Goal: Contribute content: Contribute content

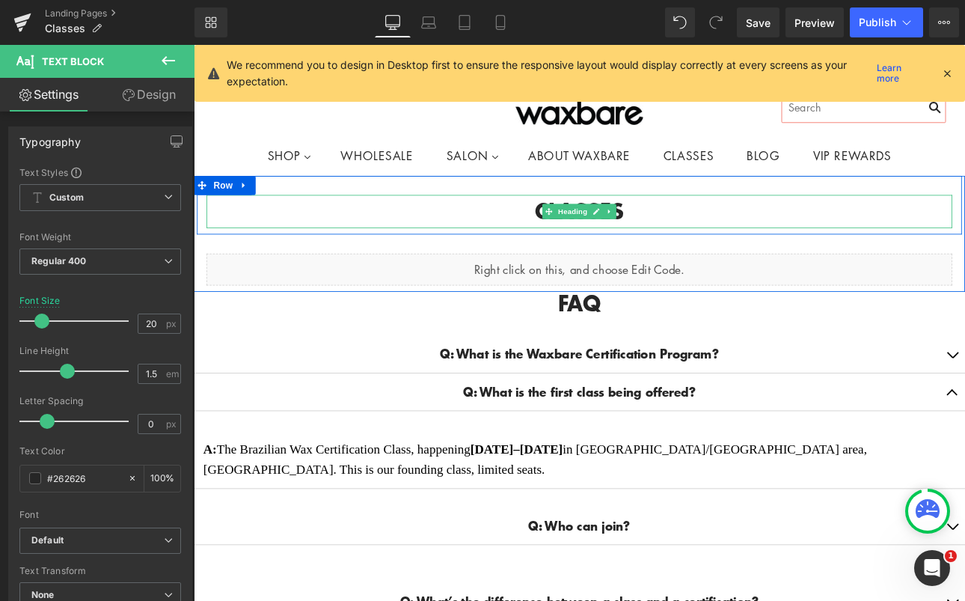
scroll to position [204, 0]
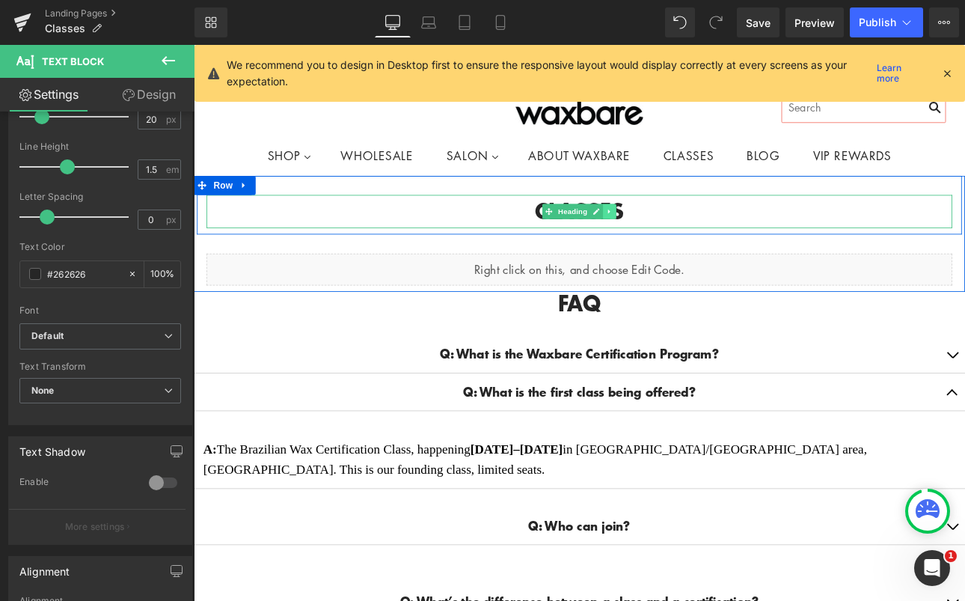
click at [682, 240] on link at bounding box center [682, 240] width 16 height 18
click at [687, 239] on icon at bounding box center [690, 241] width 8 height 8
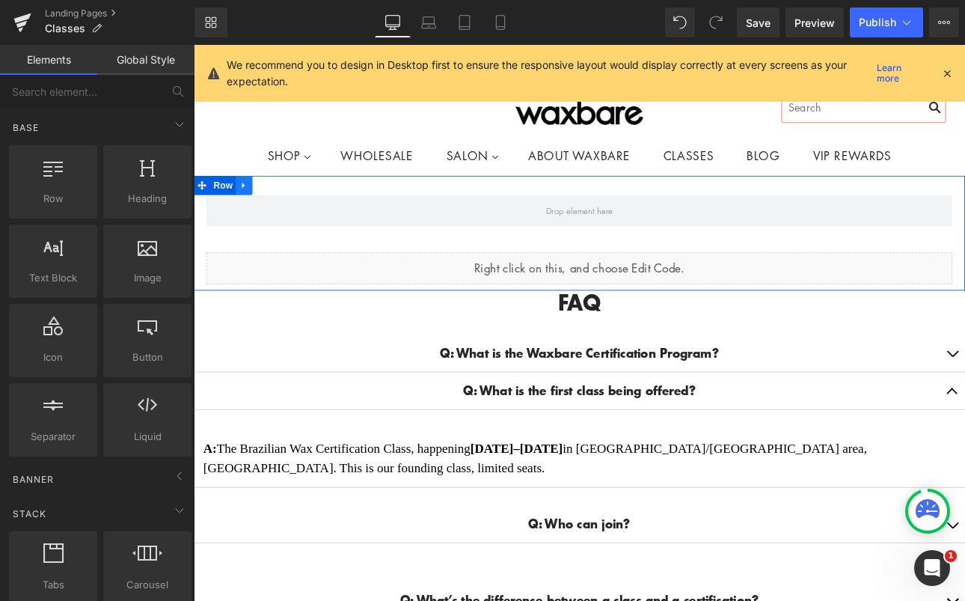
click at [251, 208] on icon at bounding box center [252, 210] width 3 height 7
click at [287, 206] on icon at bounding box center [292, 209] width 10 height 10
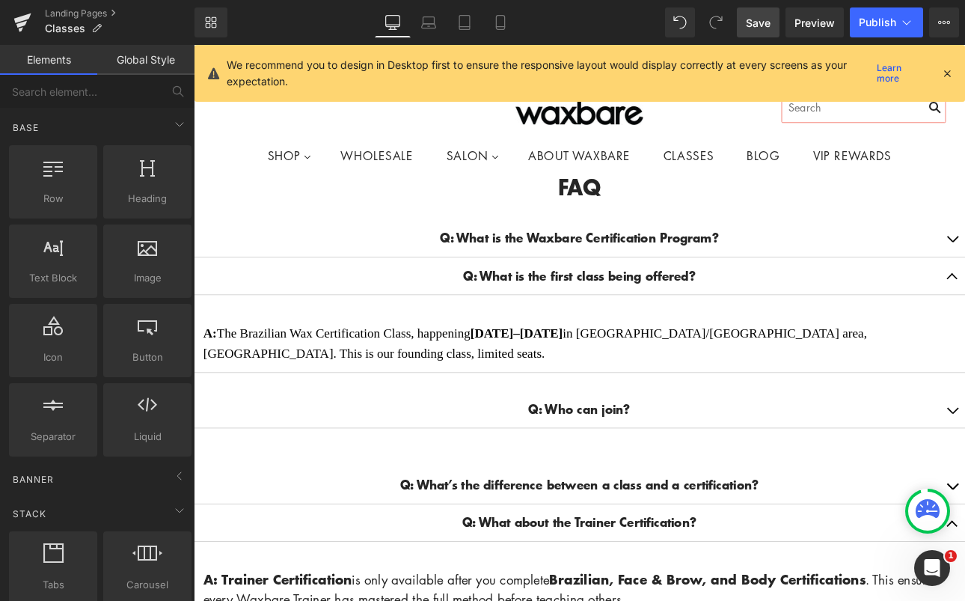
click at [766, 22] on span "Save" at bounding box center [758, 23] width 25 height 16
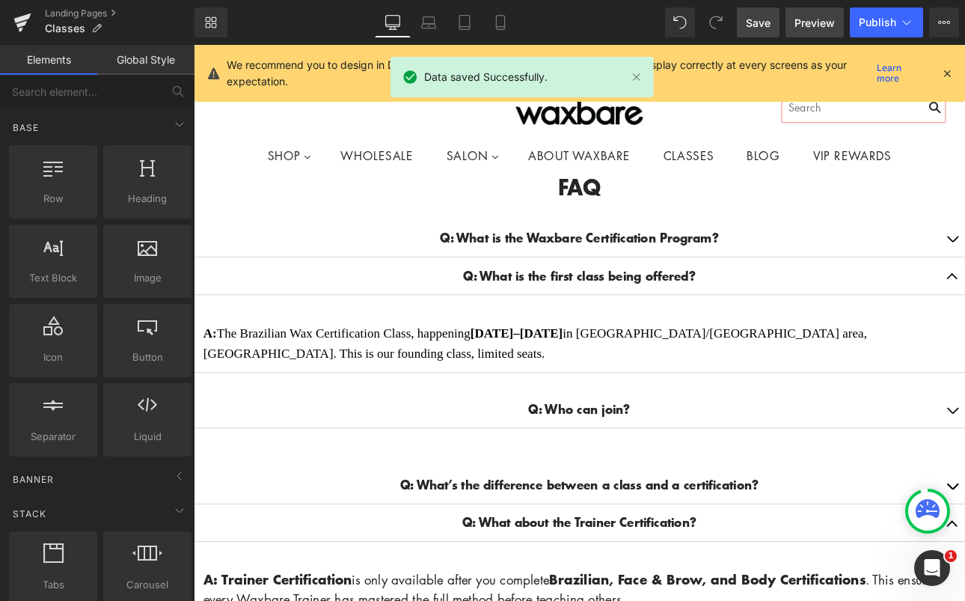
click at [811, 21] on span "Preview" at bounding box center [815, 23] width 40 height 16
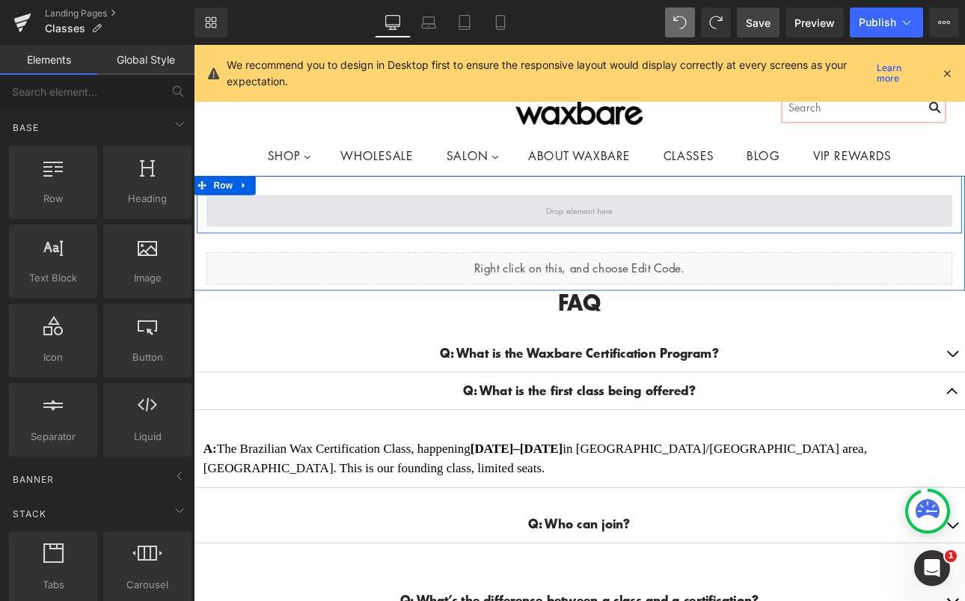
click at [679, 244] on span at bounding box center [646, 239] width 89 height 23
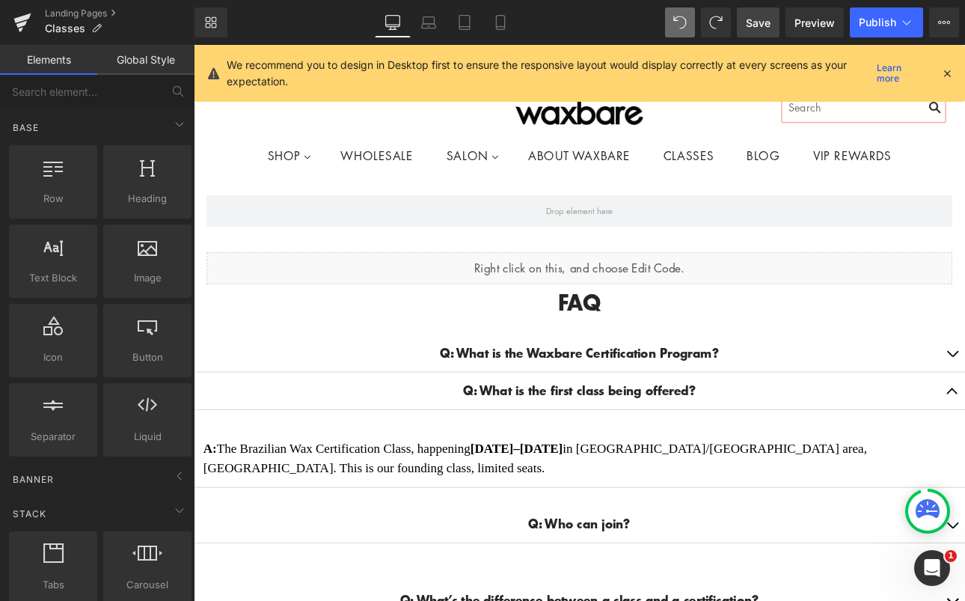
click at [754, 16] on span "Save" at bounding box center [758, 23] width 25 height 16
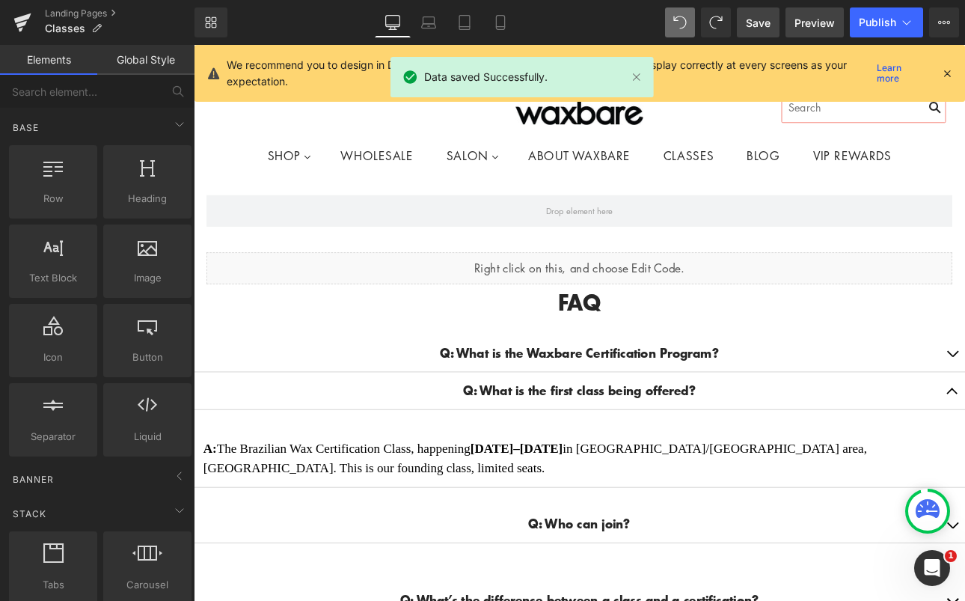
click at [815, 27] on span "Preview" at bounding box center [815, 23] width 40 height 16
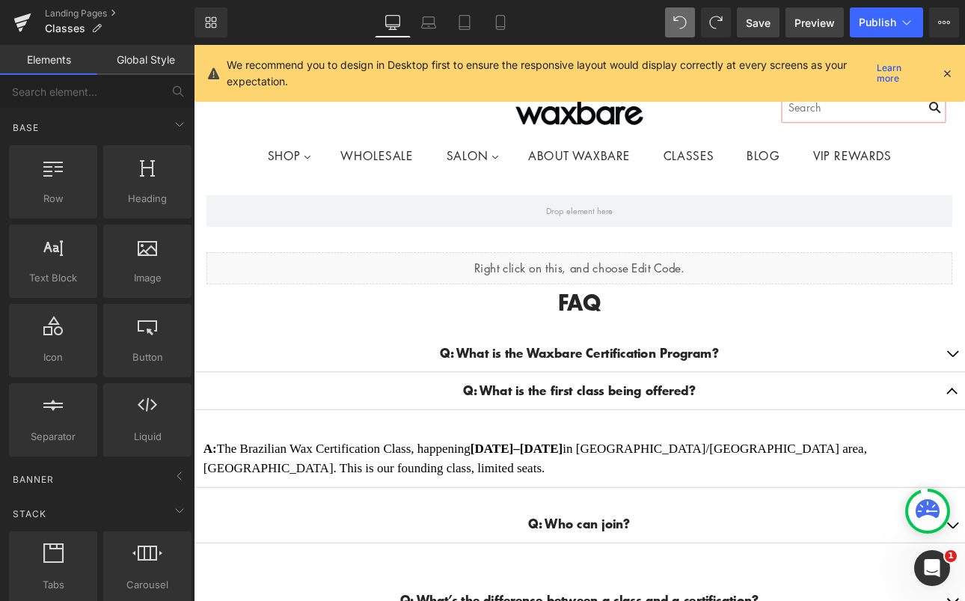
click at [823, 16] on span "Preview" at bounding box center [815, 23] width 40 height 16
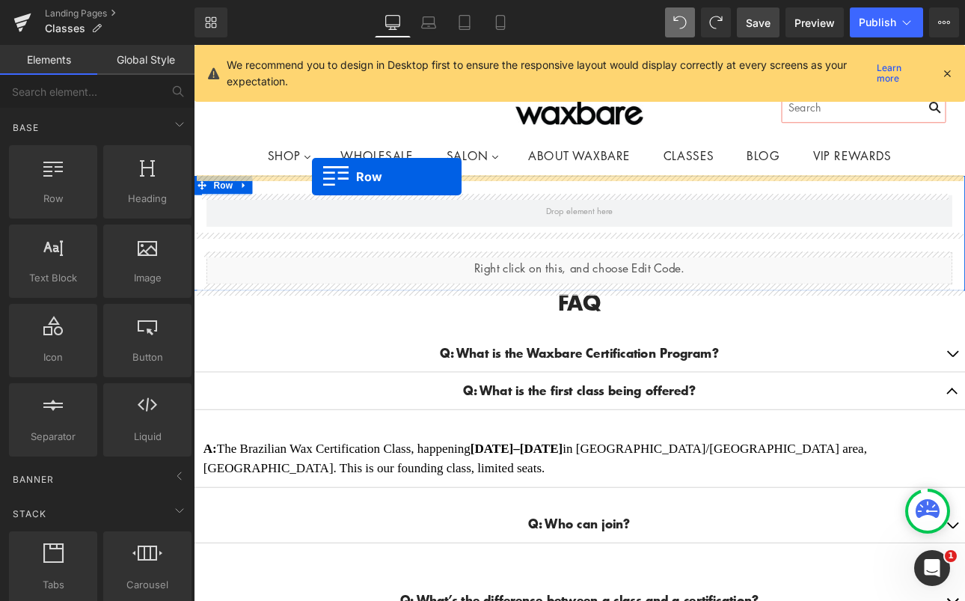
drag, startPoint x: 243, startPoint y: 235, endPoint x: 333, endPoint y: 199, distance: 96.7
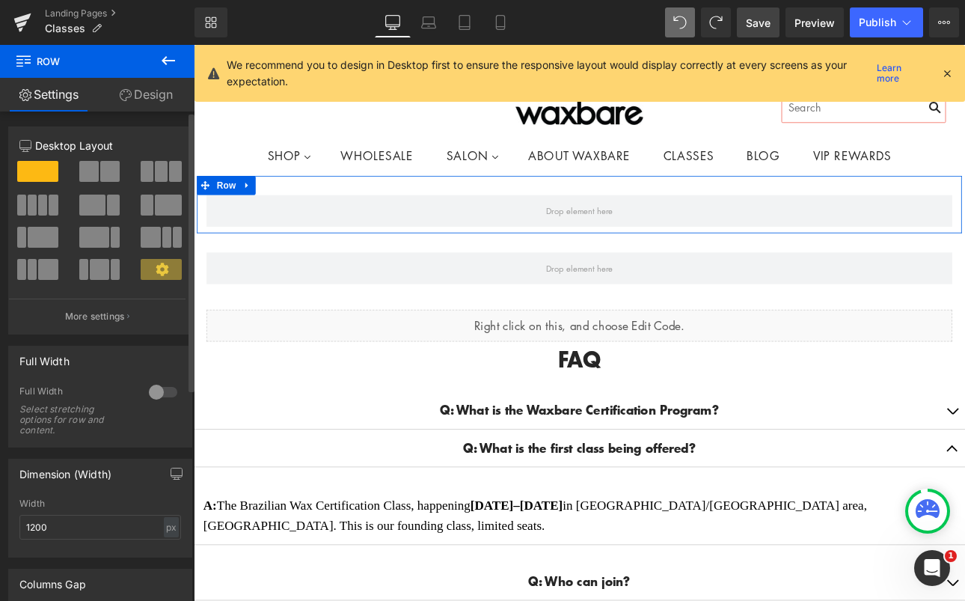
click at [156, 177] on span at bounding box center [161, 171] width 13 height 21
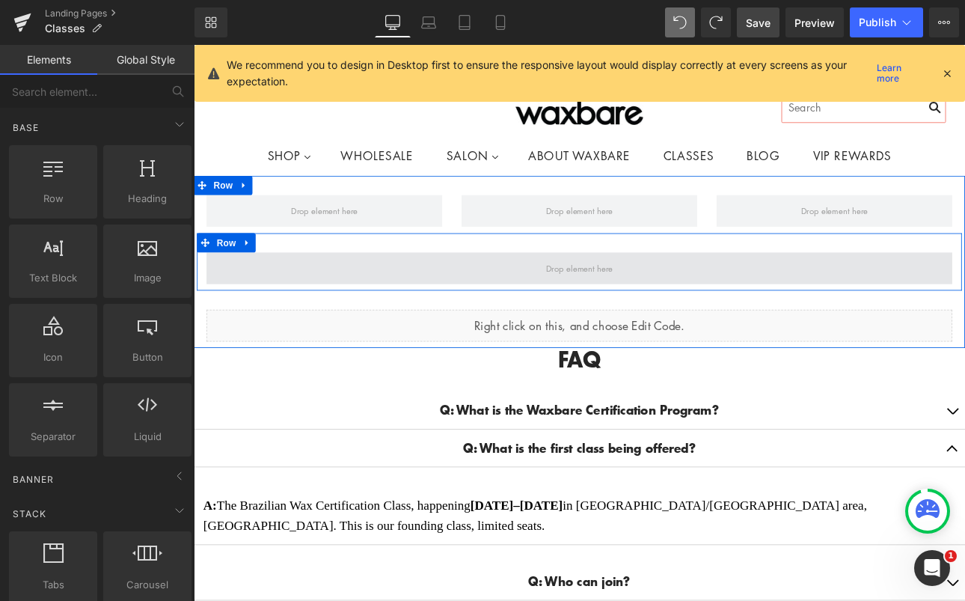
click at [632, 307] on span at bounding box center [646, 307] width 89 height 23
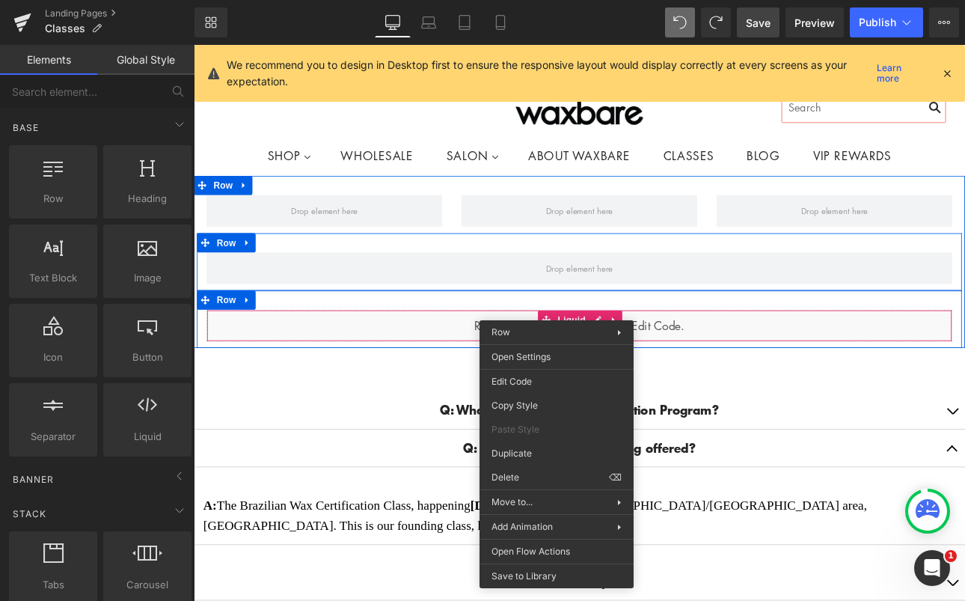
click at [412, 367] on div "Liquid" at bounding box center [647, 374] width 876 height 37
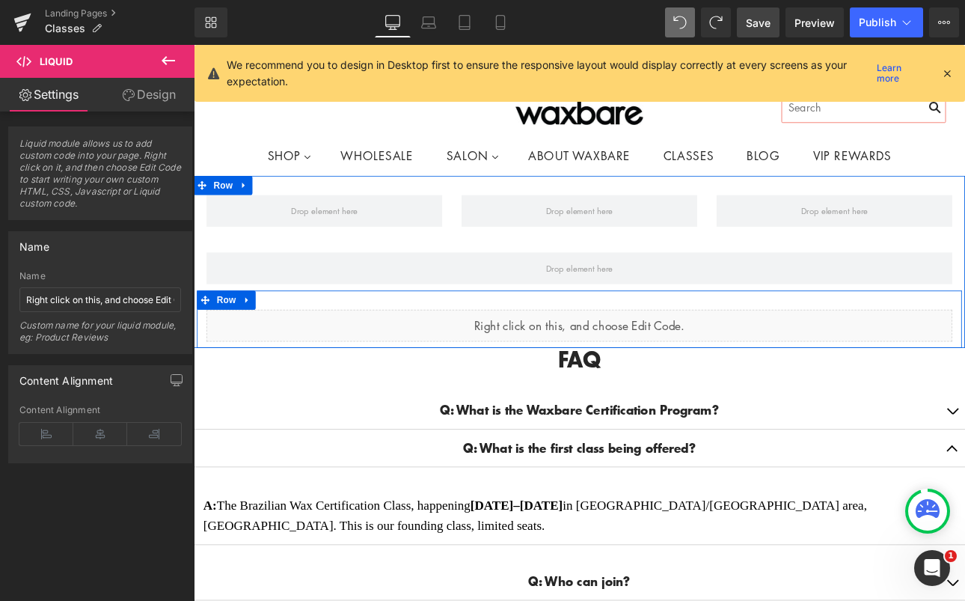
click at [659, 363] on icon at bounding box center [663, 367] width 8 height 9
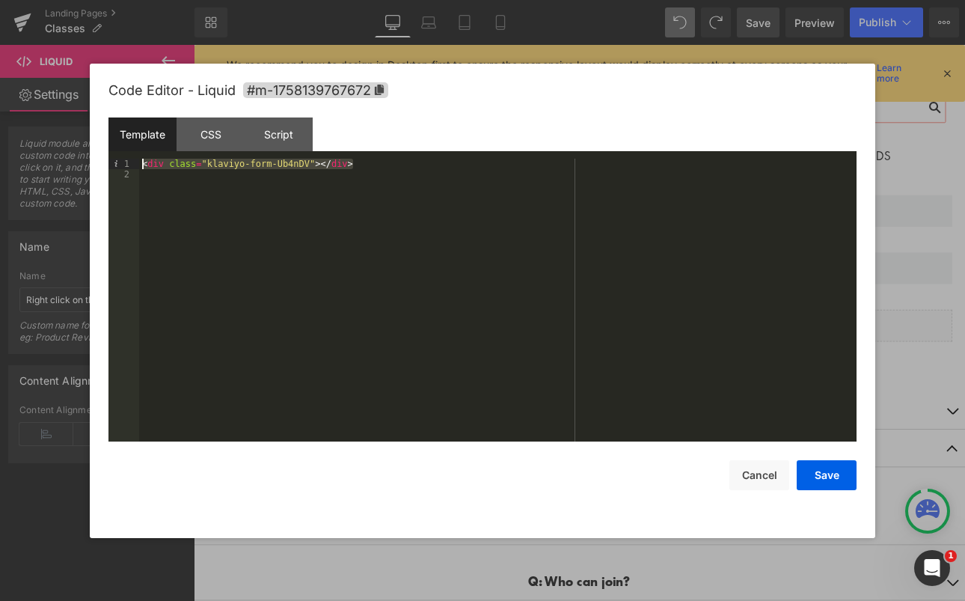
drag, startPoint x: 377, startPoint y: 165, endPoint x: 146, endPoint y: 154, distance: 231.5
click at [146, 154] on div "Template CSS Script Data 1 2 < div class = "klaviyo-form-Ub4nDV" > </ div > XXX…" at bounding box center [483, 280] width 748 height 324
click at [761, 475] on button "Cancel" at bounding box center [760, 475] width 60 height 30
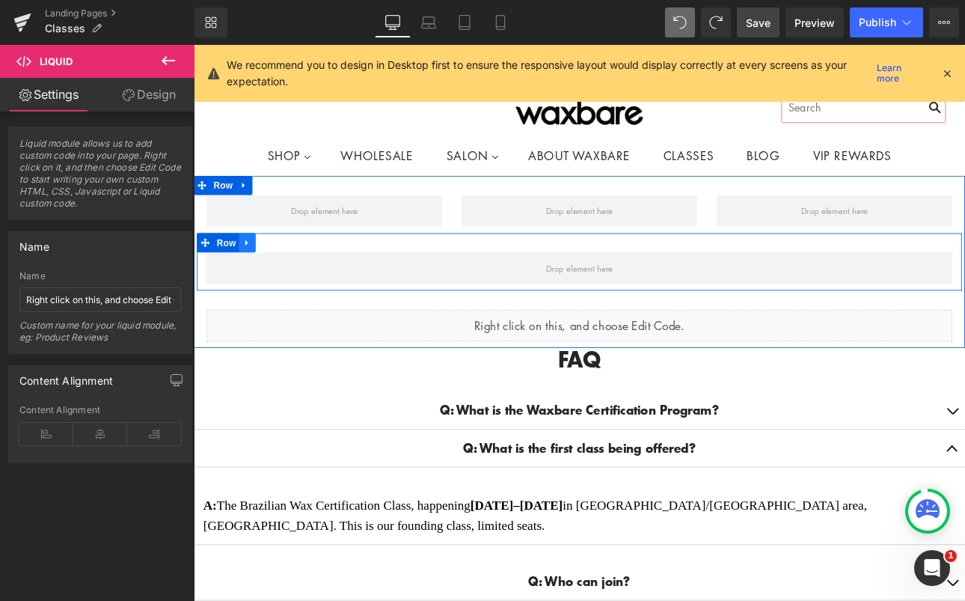
click at [254, 277] on icon at bounding box center [256, 277] width 10 height 11
click at [290, 276] on icon at bounding box center [295, 277] width 10 height 10
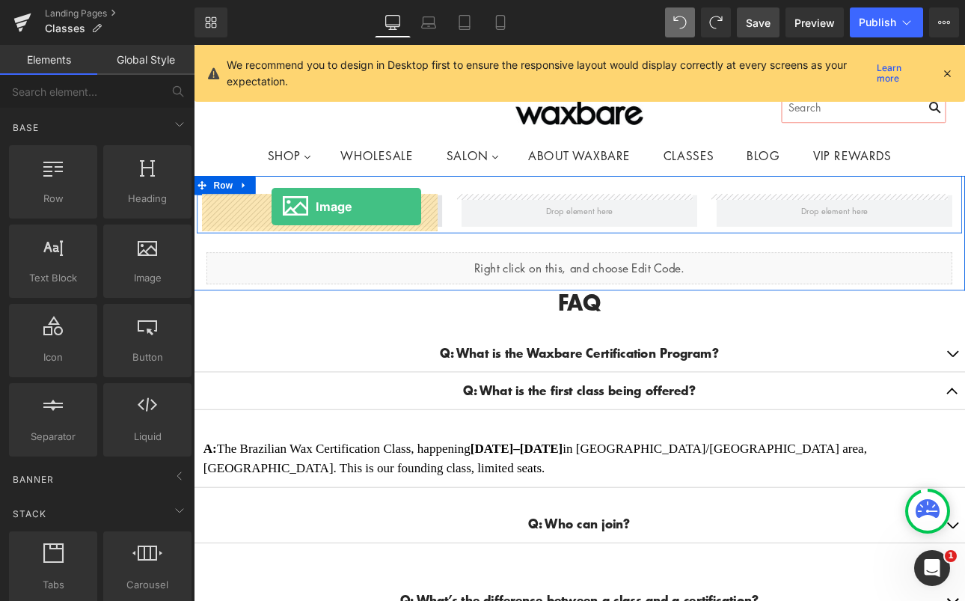
drag, startPoint x: 341, startPoint y: 302, endPoint x: 285, endPoint y: 234, distance: 88.3
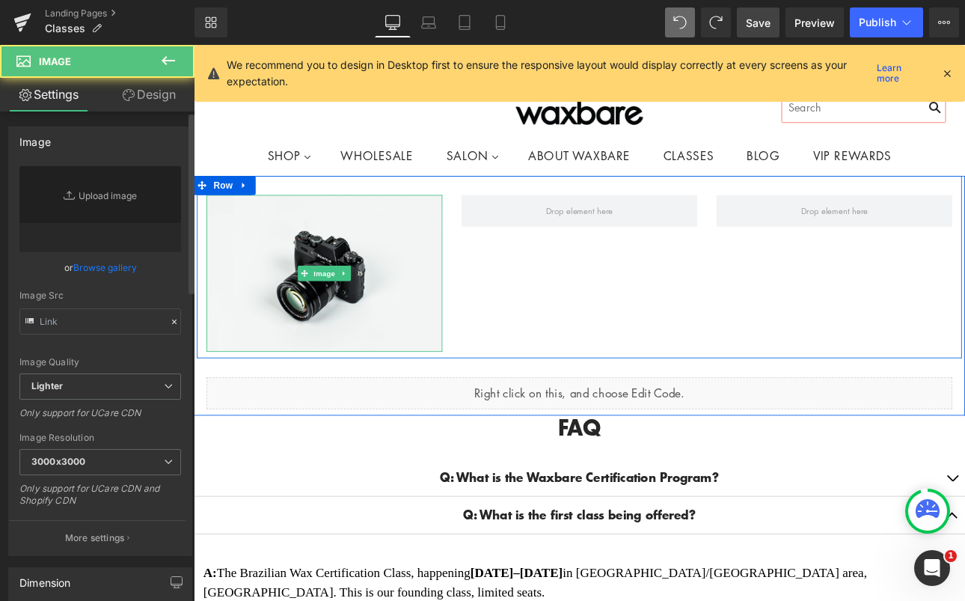
type input "//[DOMAIN_NAME][URL]"
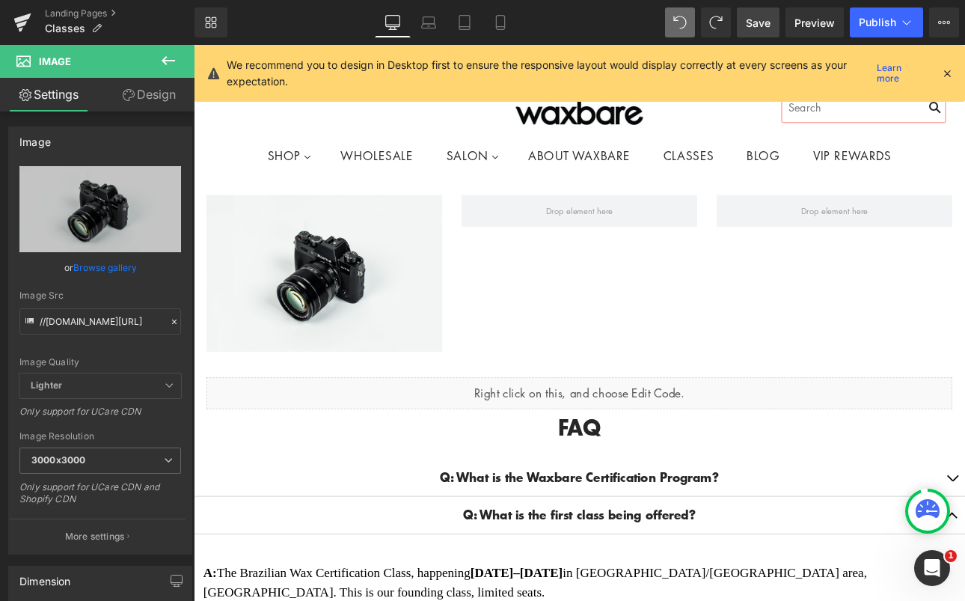
click at [169, 54] on icon at bounding box center [168, 61] width 18 height 18
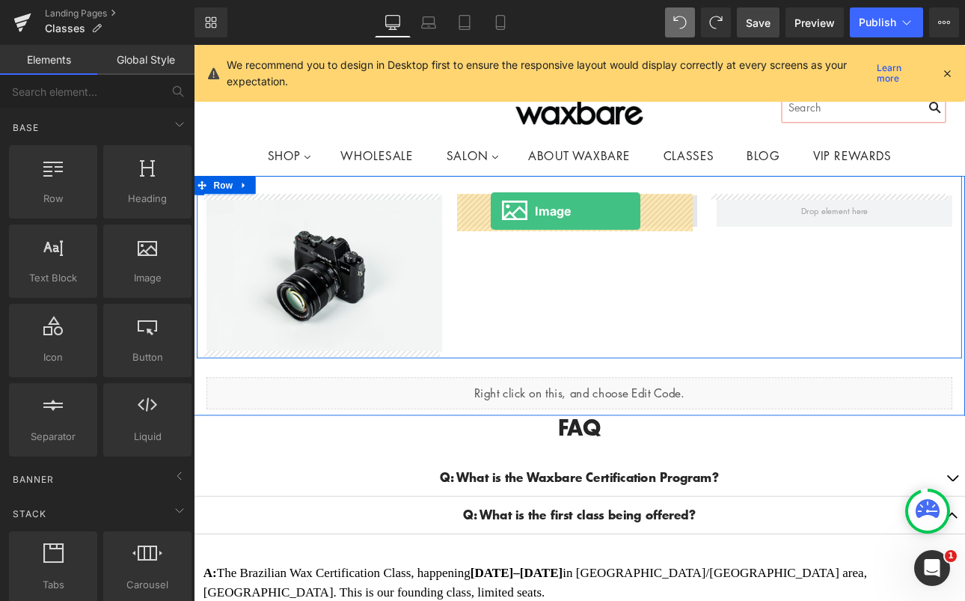
drag, startPoint x: 331, startPoint y: 311, endPoint x: 543, endPoint y: 240, distance: 223.2
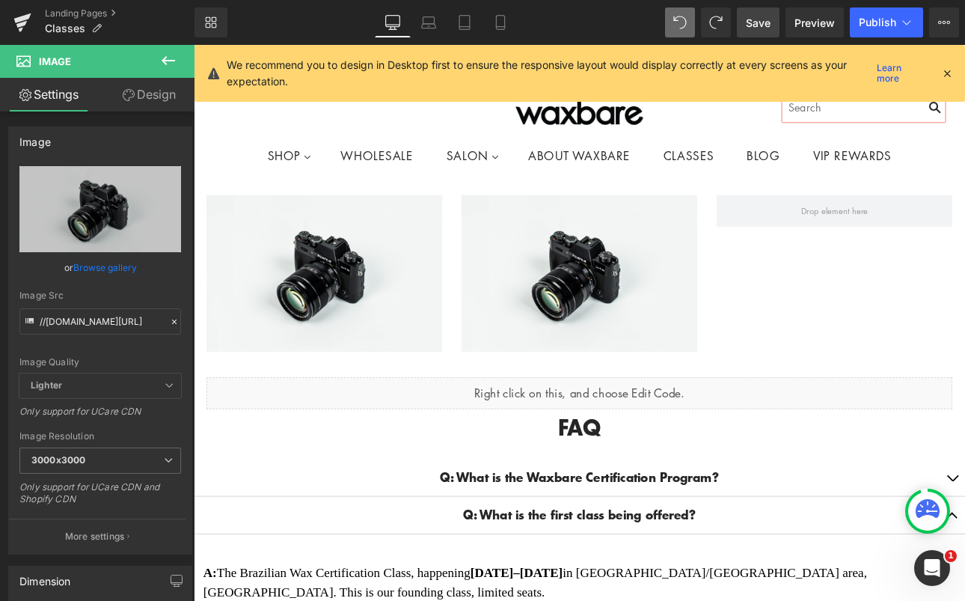
click at [172, 57] on icon at bounding box center [168, 61] width 18 height 18
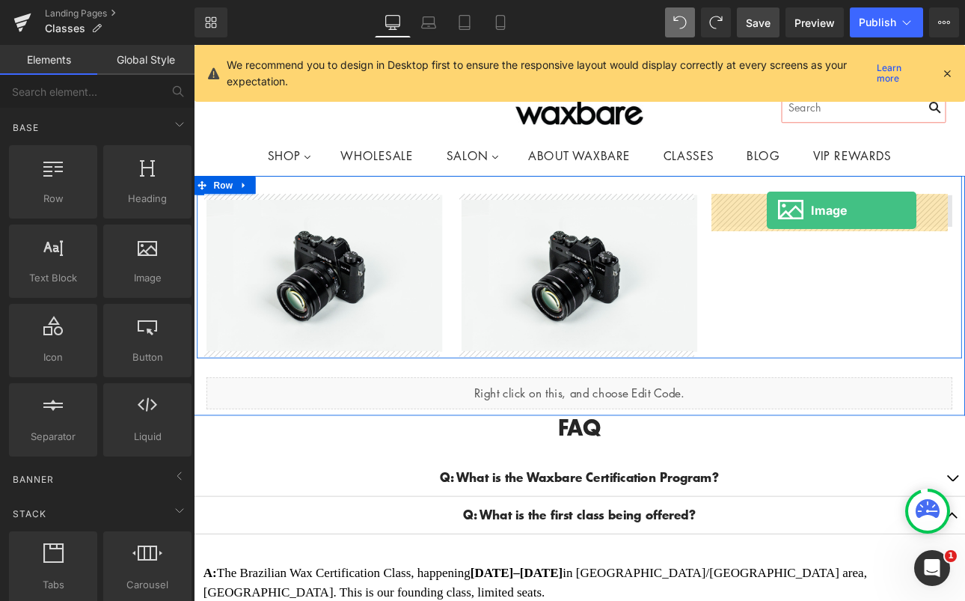
drag, startPoint x: 338, startPoint y: 314, endPoint x: 867, endPoint y: 239, distance: 533.7
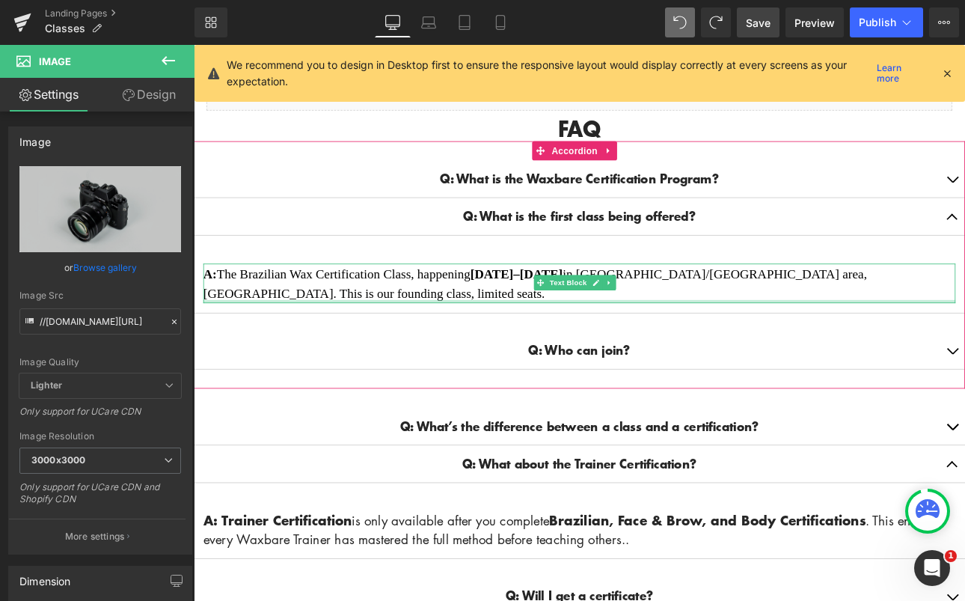
scroll to position [0, 0]
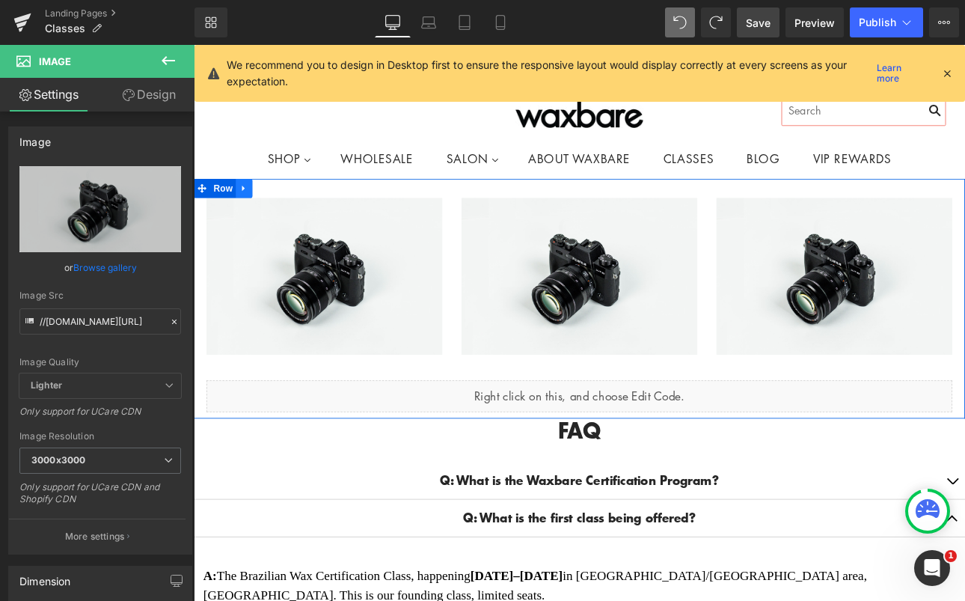
click at [248, 211] on icon at bounding box center [253, 213] width 10 height 11
click at [289, 213] on icon at bounding box center [292, 213] width 10 height 10
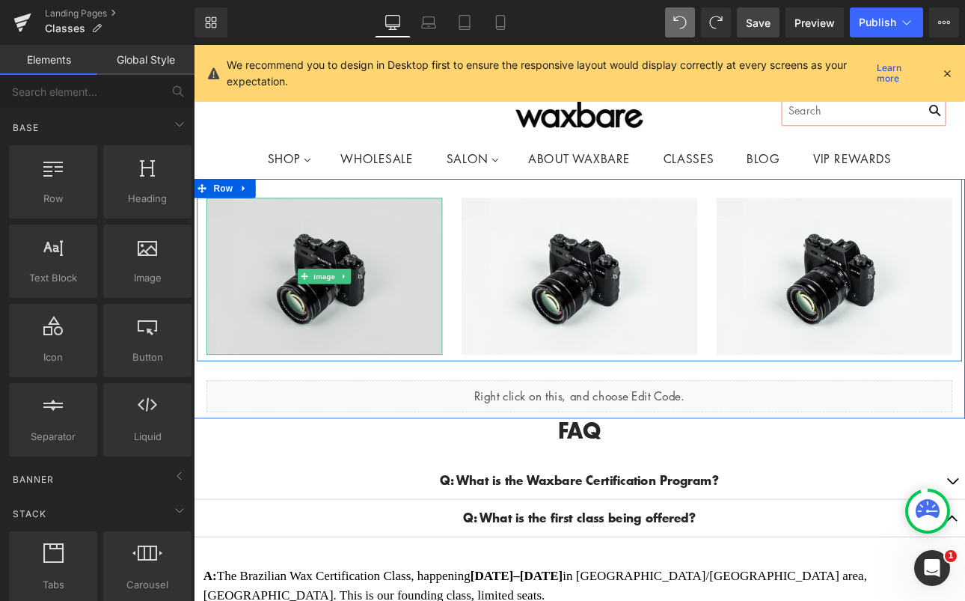
click at [416, 236] on img at bounding box center [347, 316] width 277 height 183
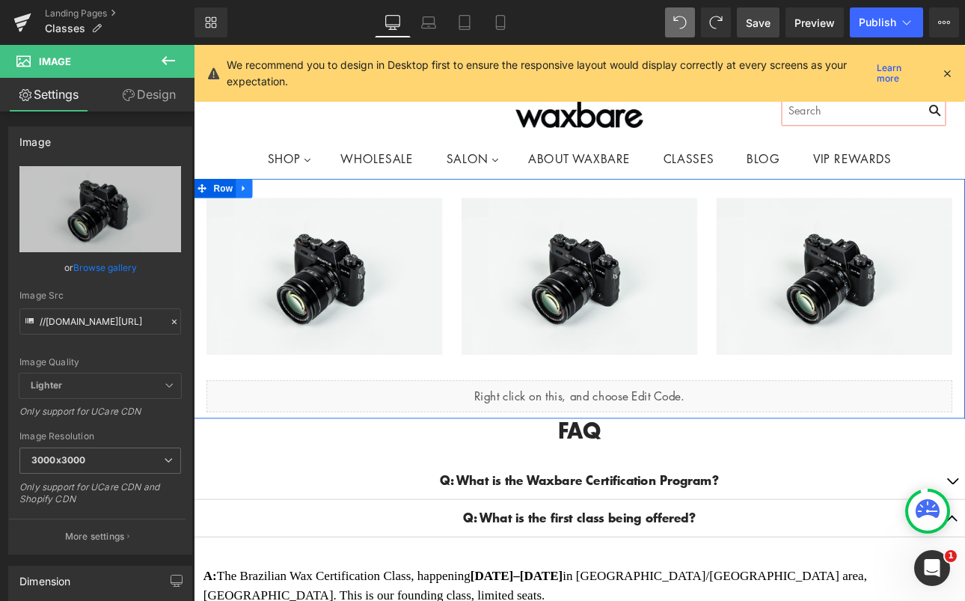
click at [254, 207] on link at bounding box center [252, 213] width 19 height 22
click at [288, 210] on icon at bounding box center [292, 213] width 10 height 10
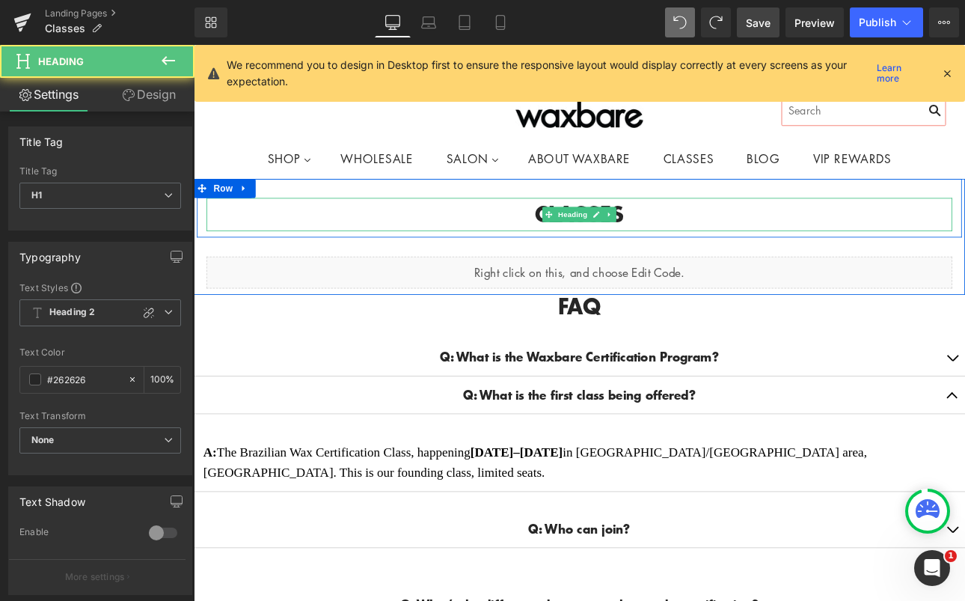
click at [671, 234] on h1 "CLASSES" at bounding box center [647, 244] width 876 height 39
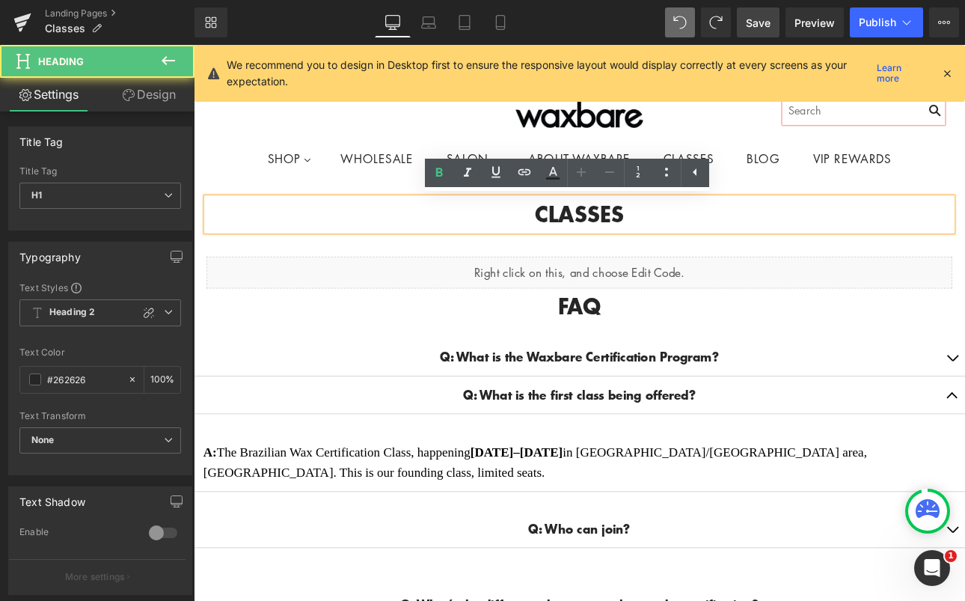
click at [765, 239] on h1 "CLASSES" at bounding box center [647, 244] width 876 height 39
click at [936, 375] on div "Q: What is the Waxbare Certification Program? Text Block A: The Waxbare Certifi…" at bounding box center [647, 512] width 906 height 290
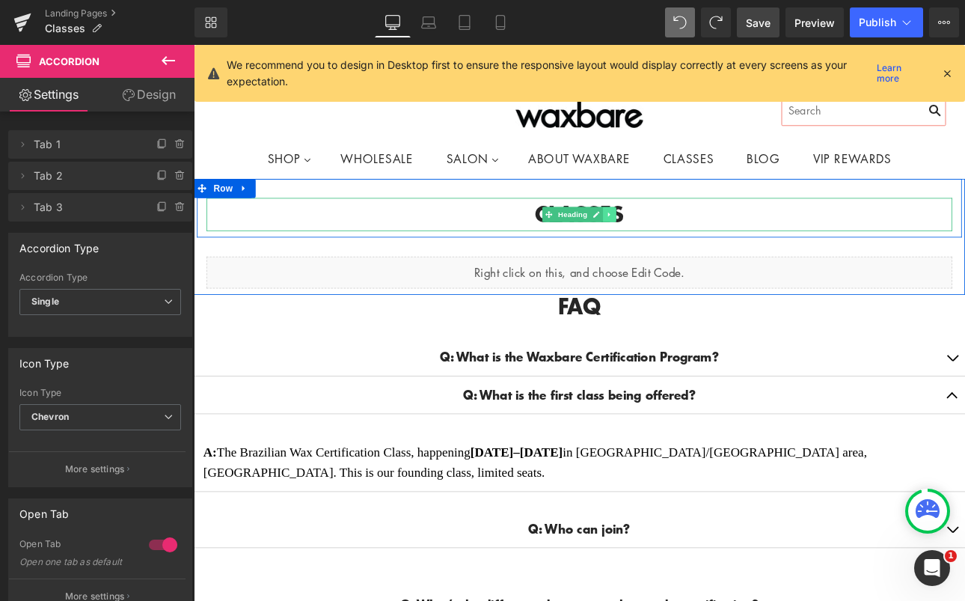
click at [678, 245] on icon at bounding box center [682, 243] width 8 height 9
click at [686, 242] on icon at bounding box center [690, 243] width 8 height 9
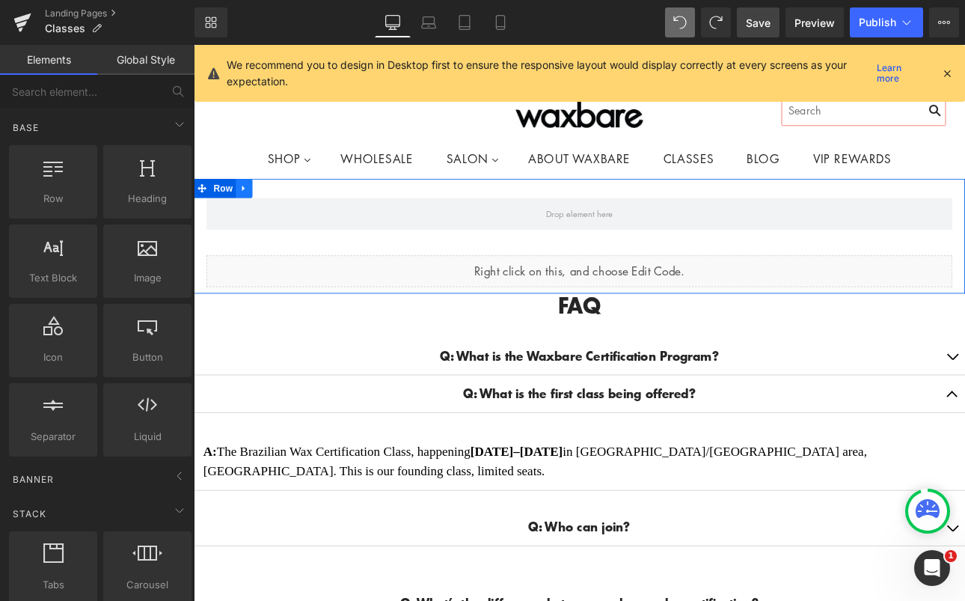
click at [252, 211] on icon at bounding box center [253, 213] width 10 height 11
click at [287, 210] on icon at bounding box center [292, 213] width 10 height 10
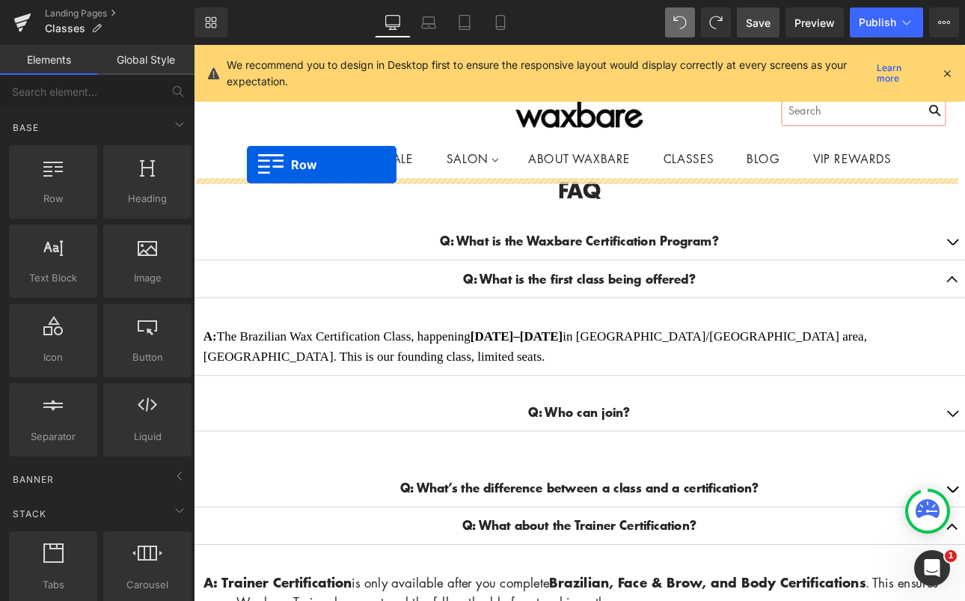
drag, startPoint x: 239, startPoint y: 222, endPoint x: 256, endPoint y: 186, distance: 39.8
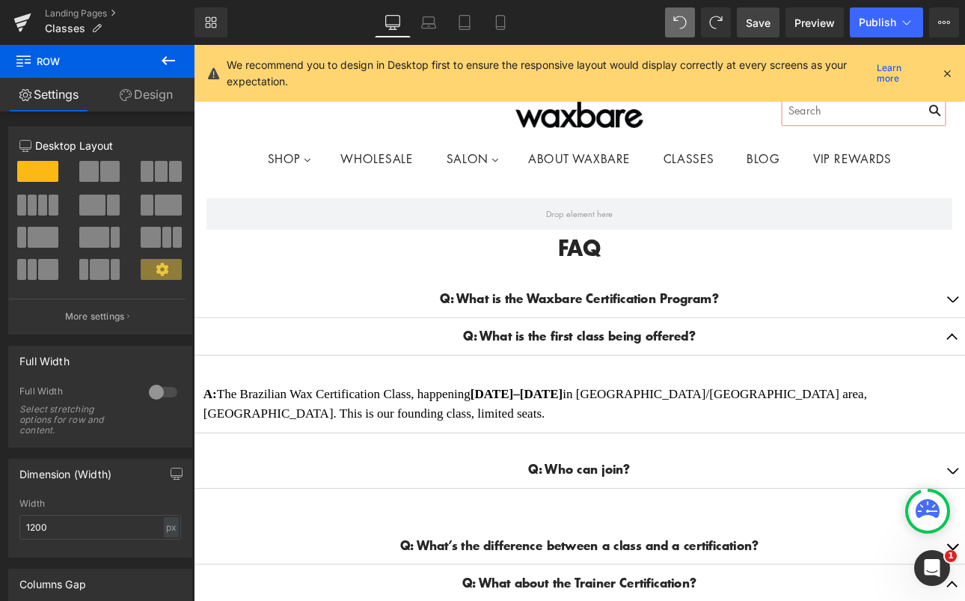
click at [171, 61] on icon at bounding box center [168, 61] width 18 height 18
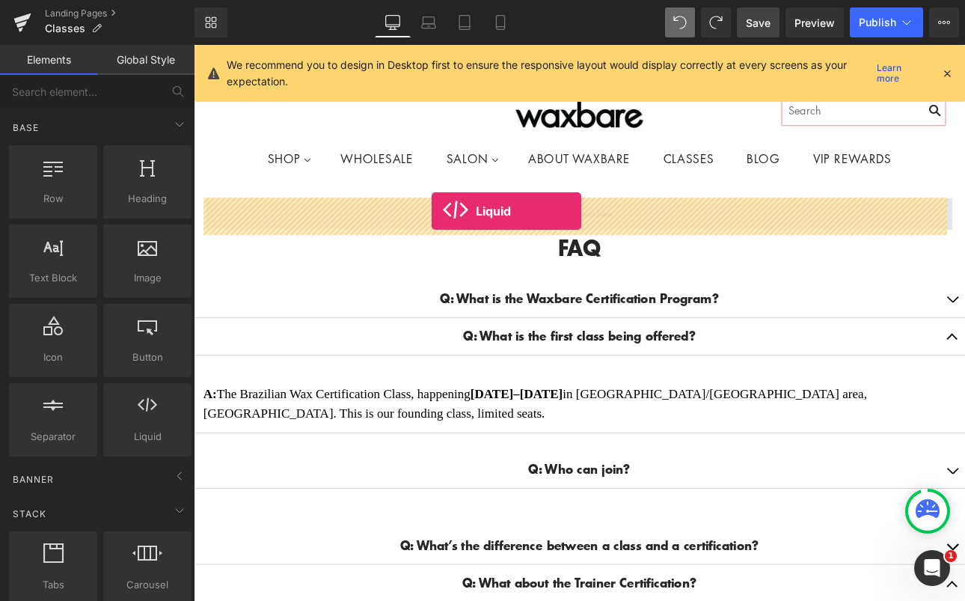
drag, startPoint x: 329, startPoint y: 477, endPoint x: 473, endPoint y: 240, distance: 277.1
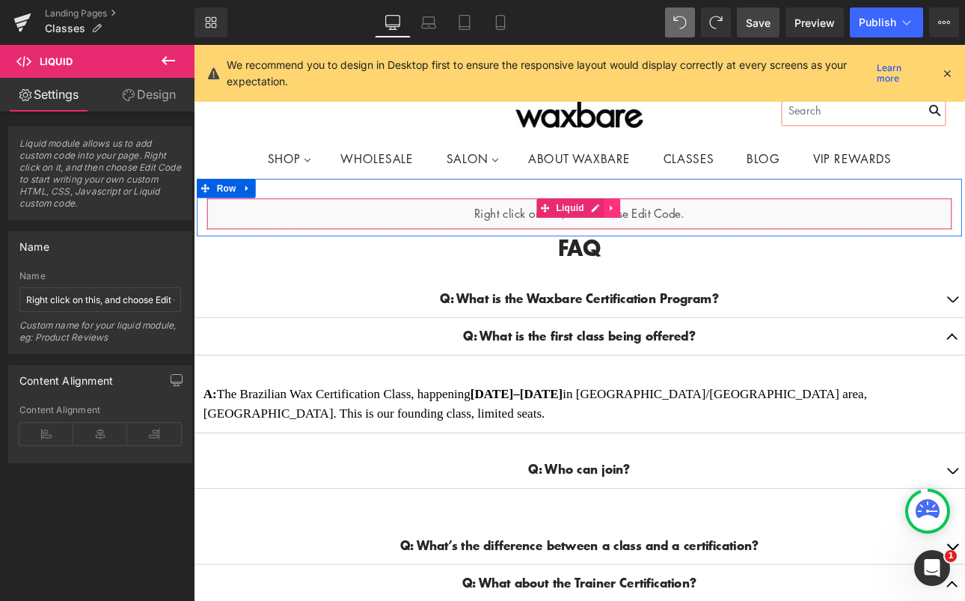
click at [683, 235] on icon at bounding box center [684, 237] width 3 height 7
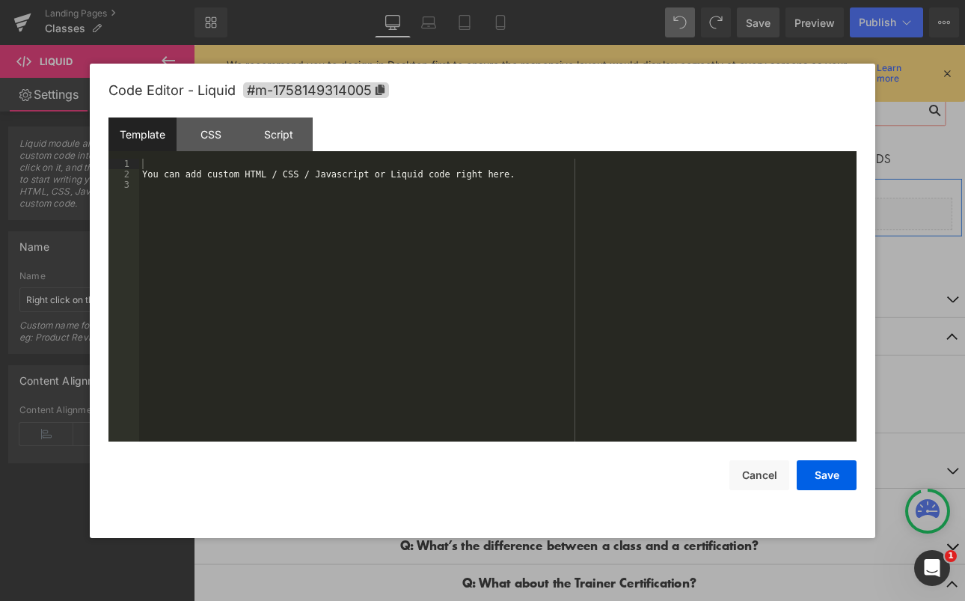
click at [634, 236] on div "Liquid" at bounding box center [647, 243] width 876 height 37
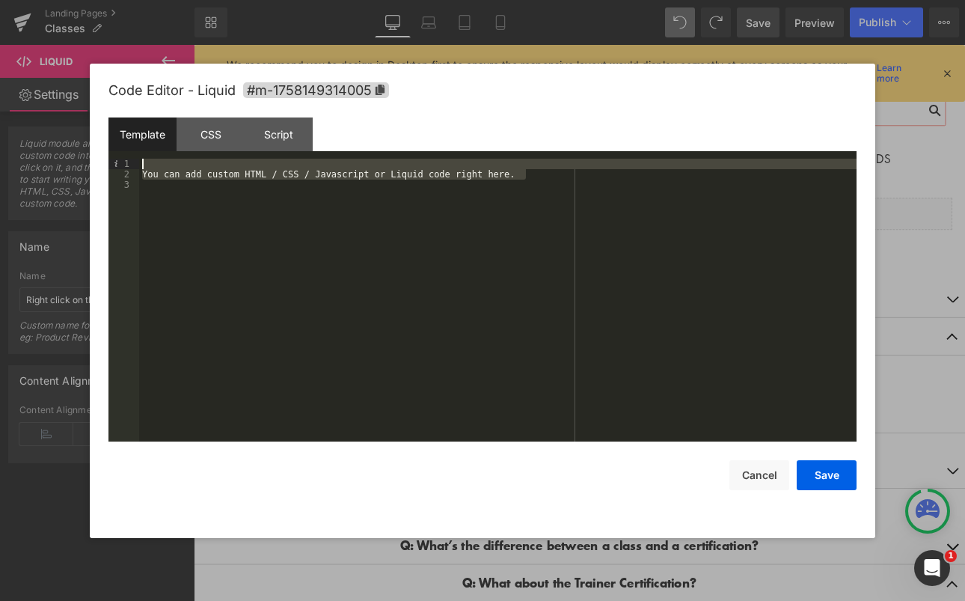
drag, startPoint x: 541, startPoint y: 173, endPoint x: 46, endPoint y: 138, distance: 495.9
click at [46, 138] on body "Liquid You are previewing how the will restyle your page. You can not edit Elem…" at bounding box center [482, 300] width 965 height 601
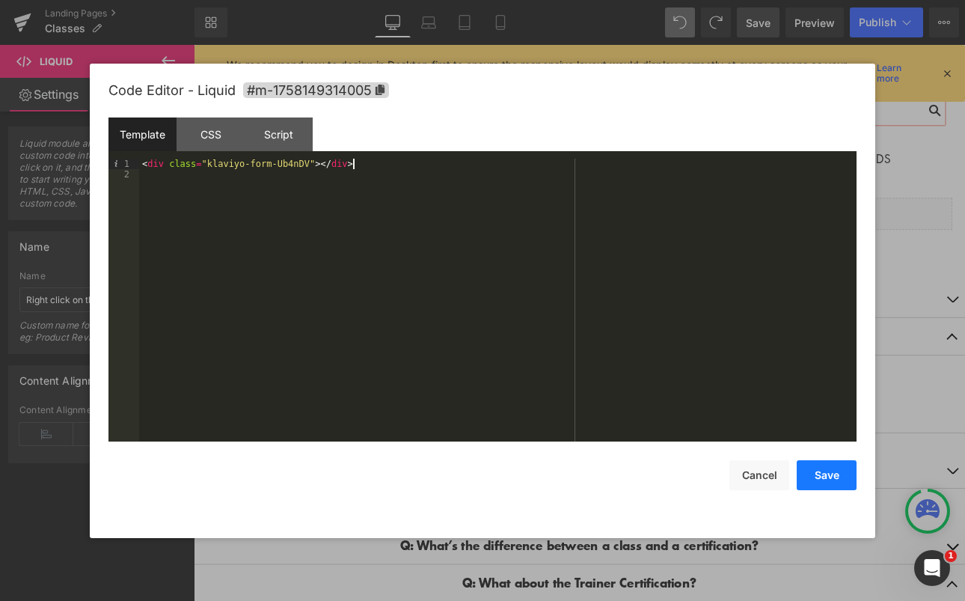
click at [819, 480] on button "Save" at bounding box center [827, 475] width 60 height 30
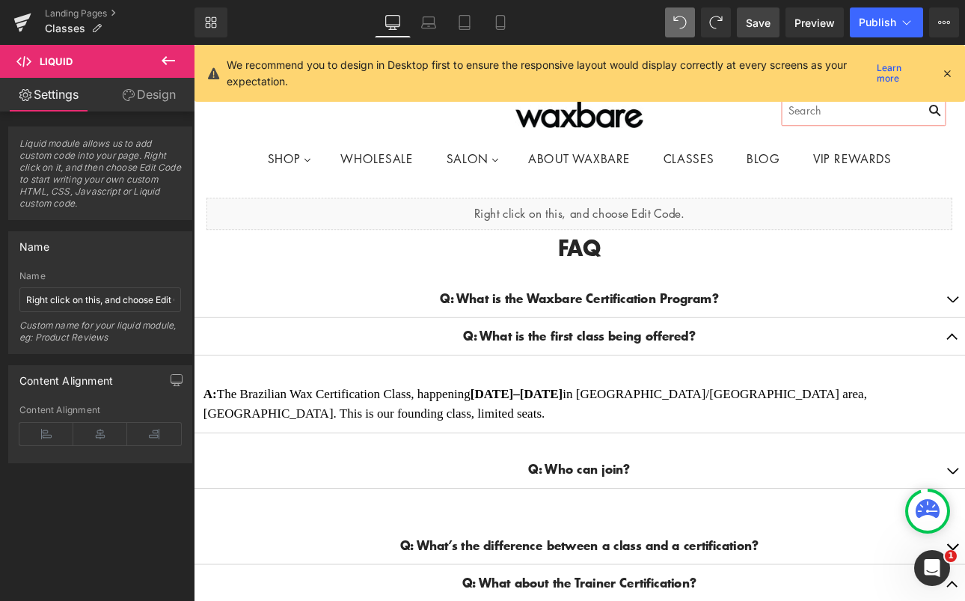
click at [759, 22] on span "Save" at bounding box center [758, 23] width 25 height 16
click at [825, 20] on span "Preview" at bounding box center [815, 23] width 40 height 16
click at [766, 30] on link "Save" at bounding box center [758, 22] width 43 height 30
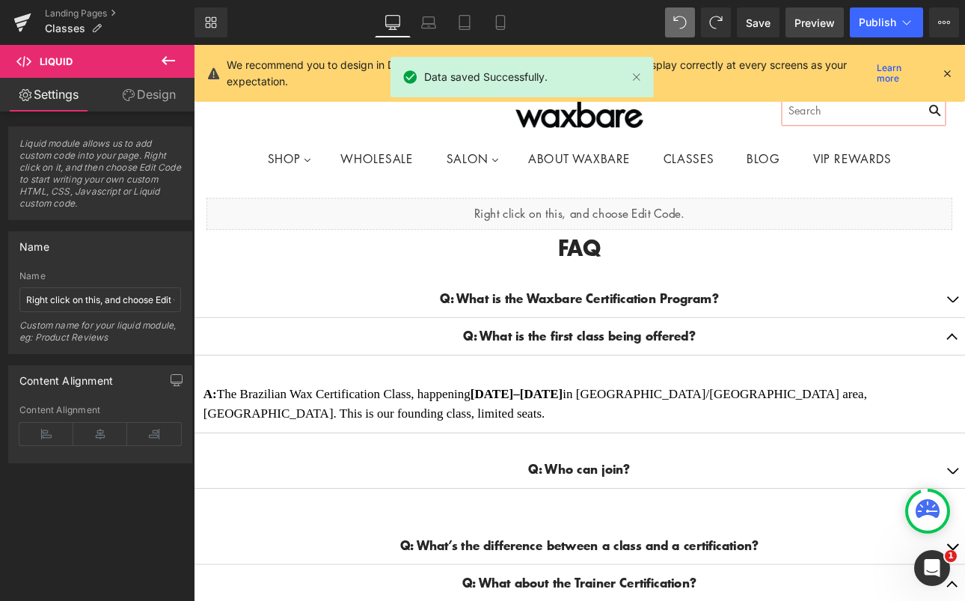
click at [815, 25] on span "Preview" at bounding box center [815, 23] width 40 height 16
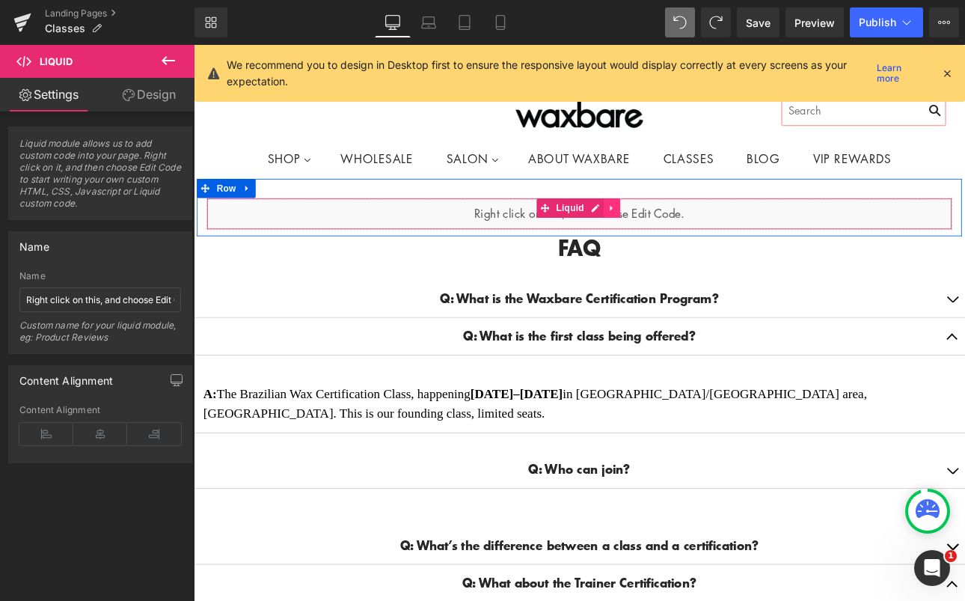
click at [680, 241] on icon at bounding box center [685, 236] width 10 height 11
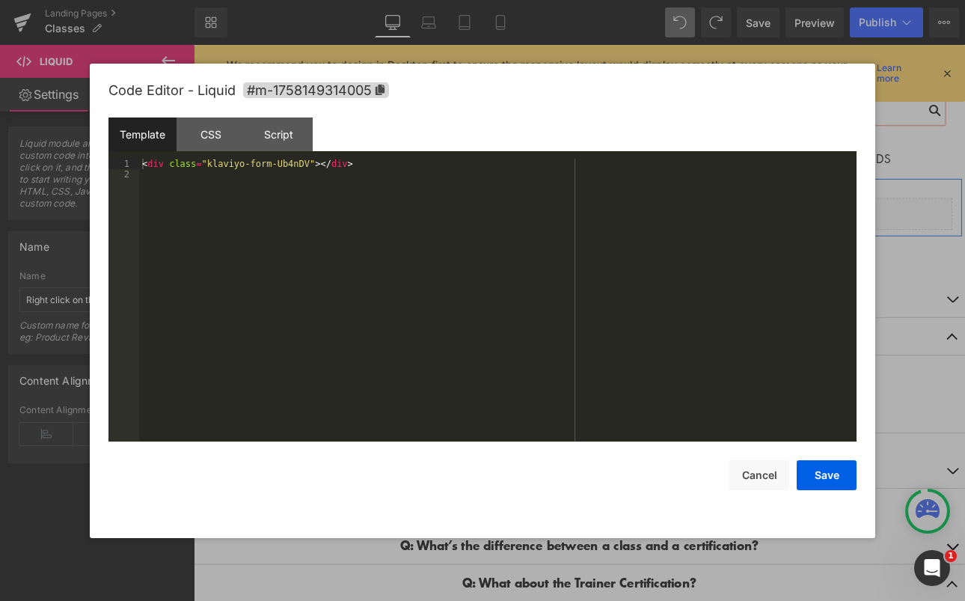
click at [627, 237] on div "Liquid" at bounding box center [647, 243] width 876 height 37
drag, startPoint x: 829, startPoint y: 483, endPoint x: 832, endPoint y: 474, distance: 10.0
click at [829, 483] on button "Save" at bounding box center [827, 475] width 60 height 30
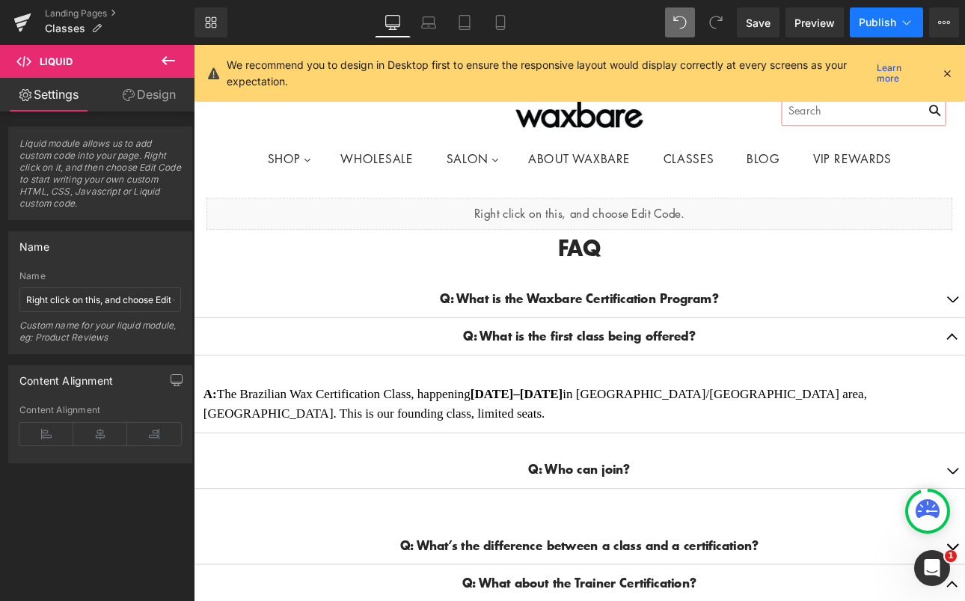
click at [891, 24] on span "Publish" at bounding box center [877, 22] width 37 height 12
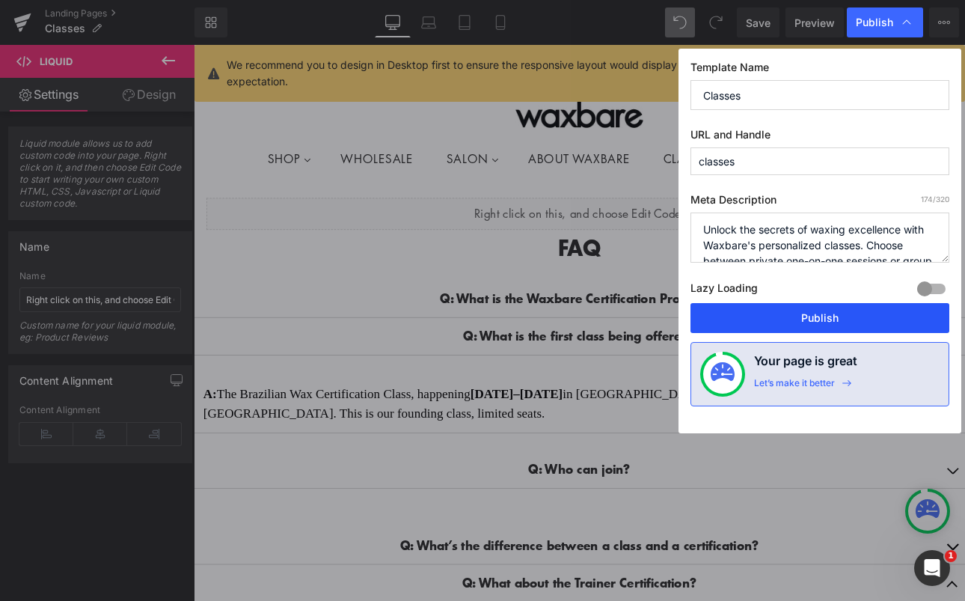
click at [823, 323] on button "Publish" at bounding box center [820, 318] width 259 height 30
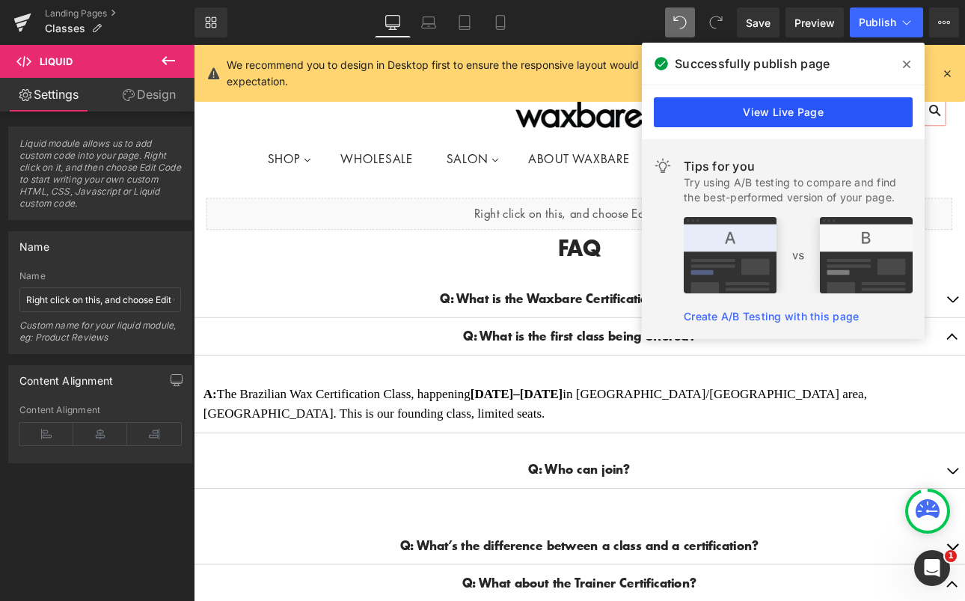
click at [818, 114] on link "View Live Page" at bounding box center [783, 112] width 259 height 30
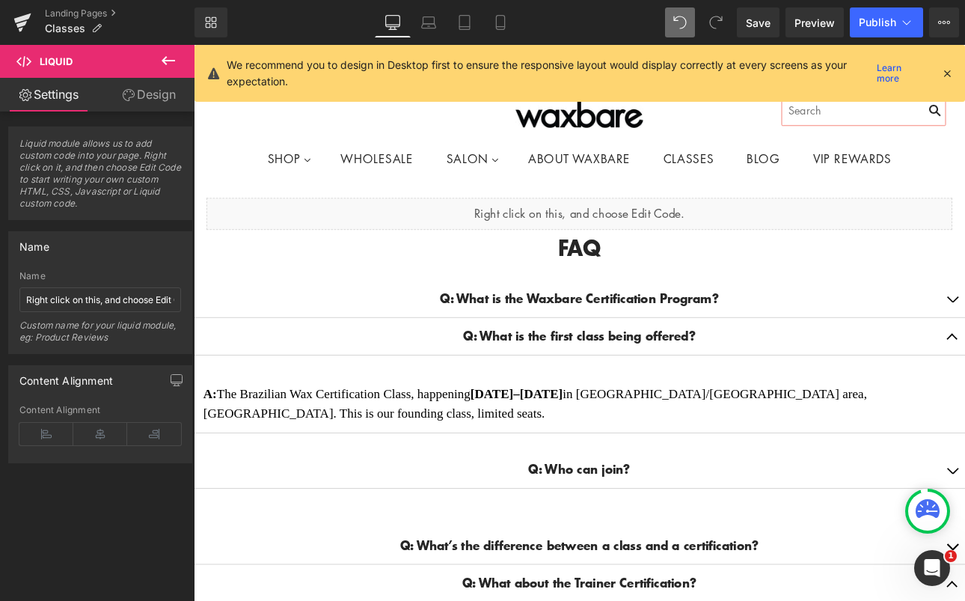
click at [167, 59] on icon at bounding box center [168, 61] width 18 height 18
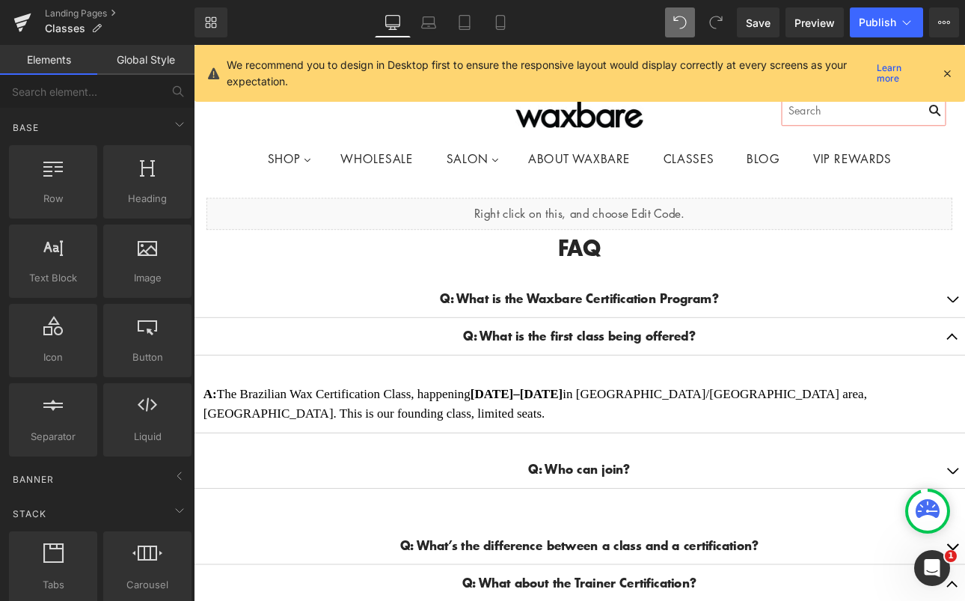
click at [42, 64] on link "Elements" at bounding box center [48, 60] width 97 height 30
click at [171, 475] on icon at bounding box center [180, 476] width 18 height 18
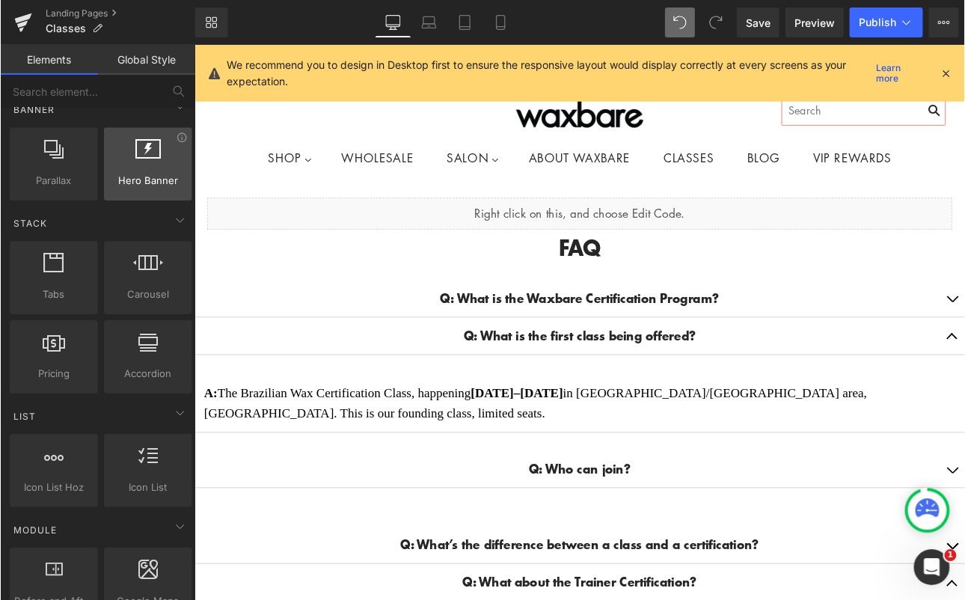
scroll to position [398, 0]
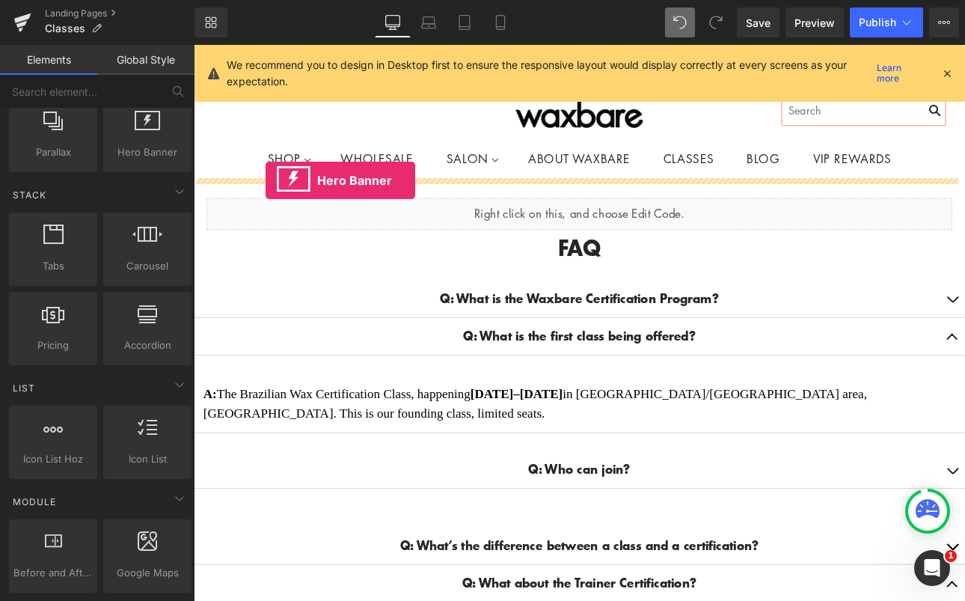
drag, startPoint x: 330, startPoint y: 188, endPoint x: 278, endPoint y: 204, distance: 54.0
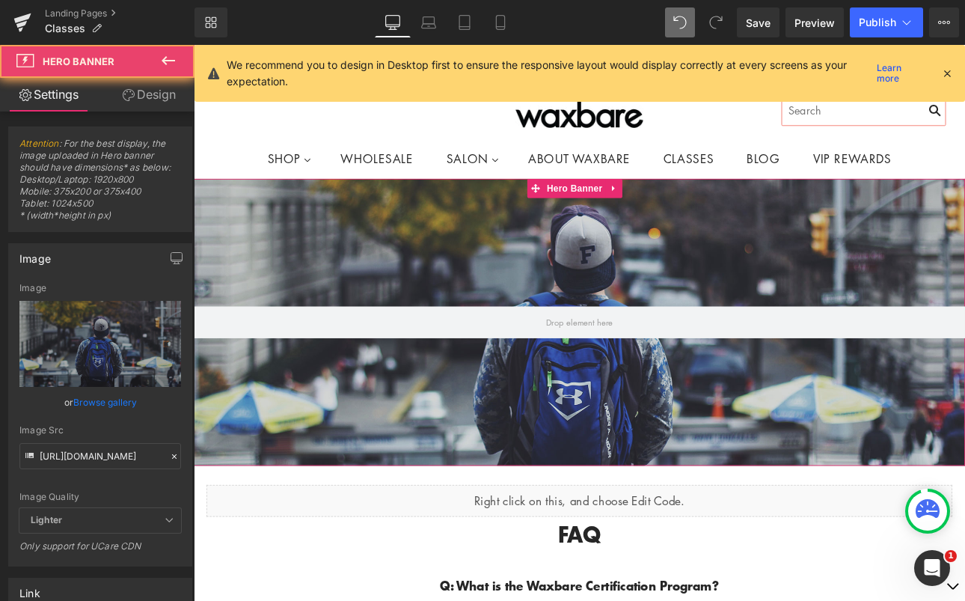
click at [414, 308] on div at bounding box center [647, 370] width 906 height 337
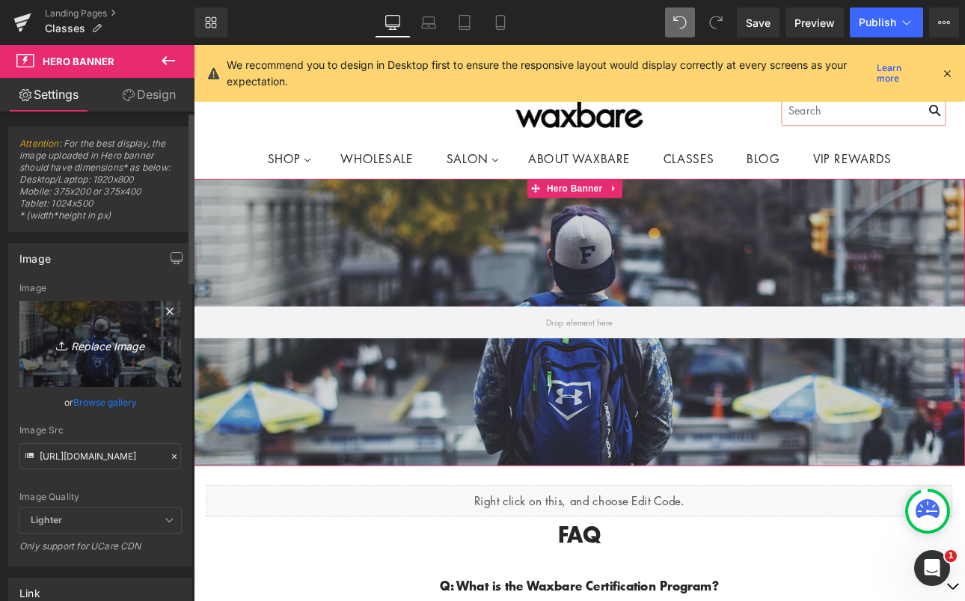
click at [93, 341] on icon "Replace Image" at bounding box center [100, 344] width 120 height 19
type input "C:\fakepath\Screenshot [DATE] 3.59.05 PM.png"
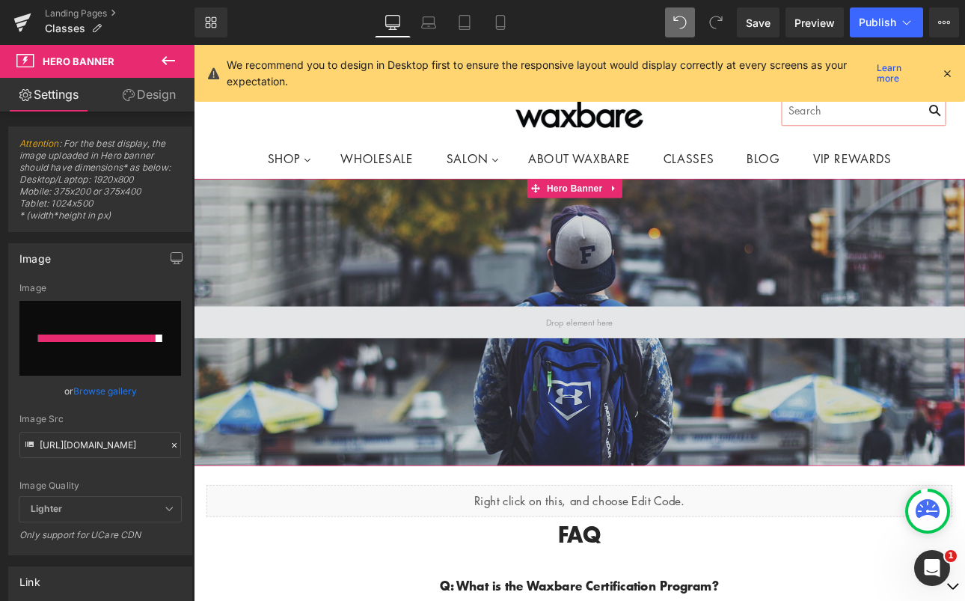
type input "[URL][DOMAIN_NAME]"
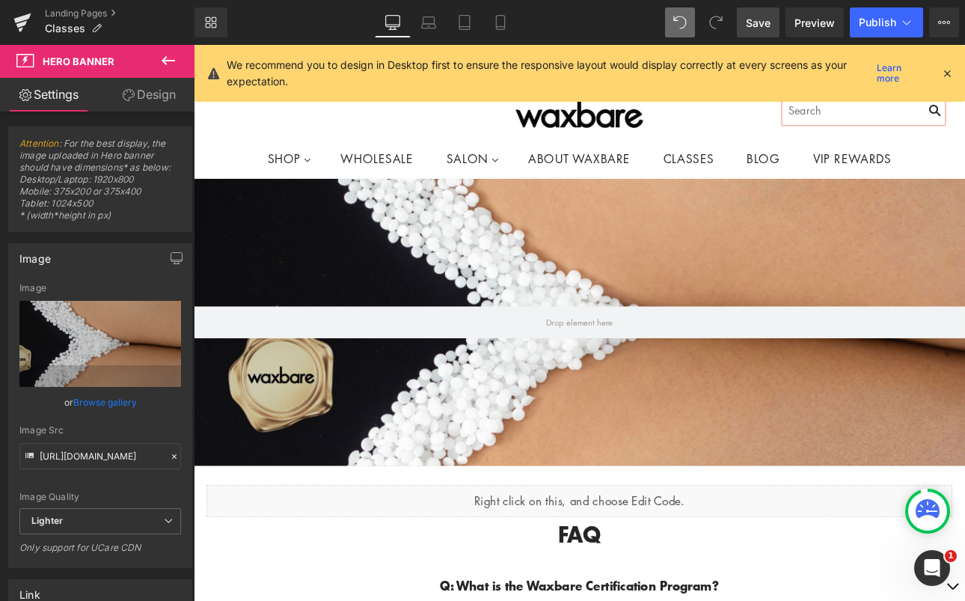
click at [757, 26] on span "Save" at bounding box center [758, 23] width 25 height 16
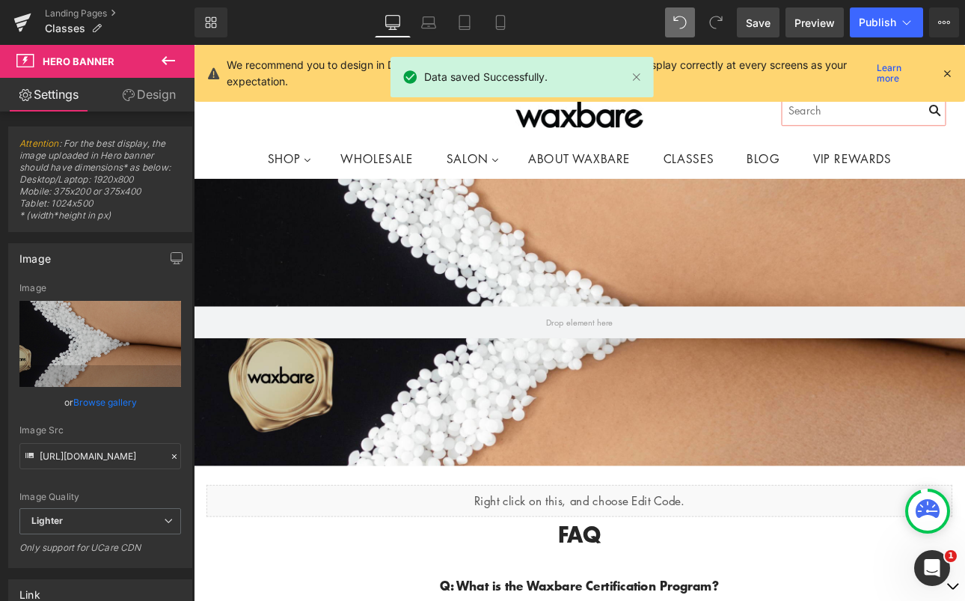
click at [828, 21] on span "Preview" at bounding box center [815, 23] width 40 height 16
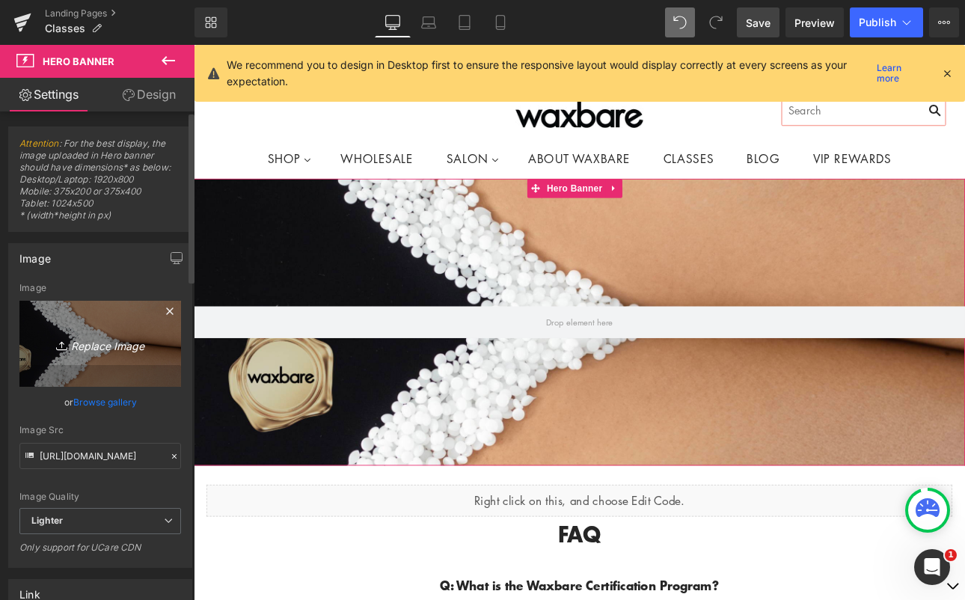
click at [90, 338] on icon "Replace Image" at bounding box center [100, 344] width 120 height 19
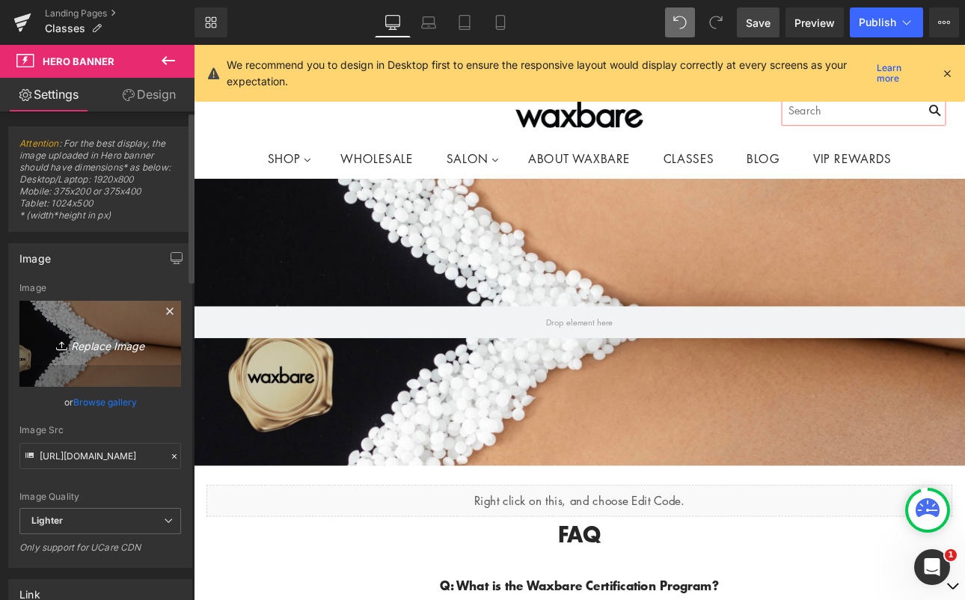
type input "C:\fakepath\Screenshot [DATE] 4.02.28 PM.png"
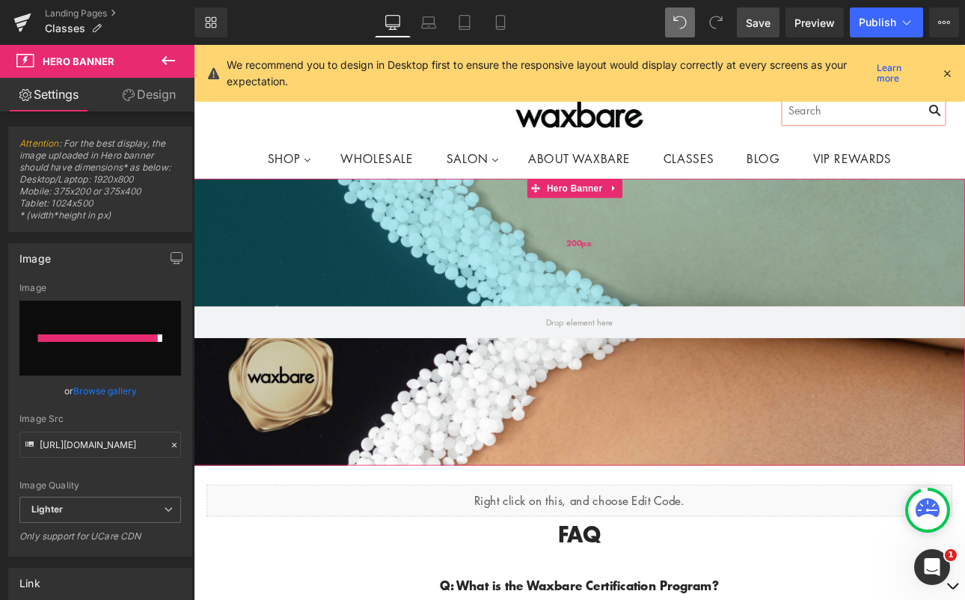
type input "[URL][DOMAIN_NAME]"
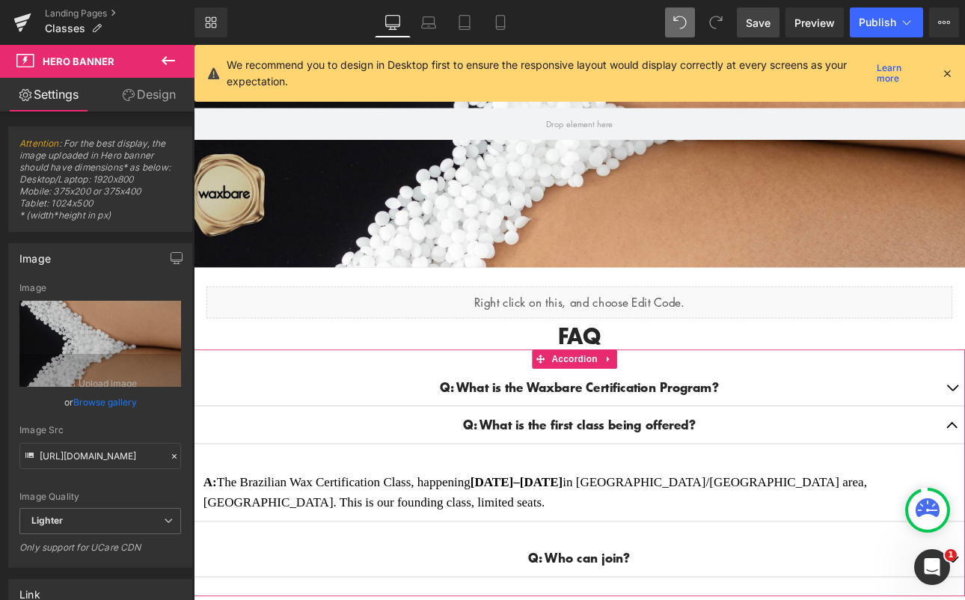
scroll to position [0, 0]
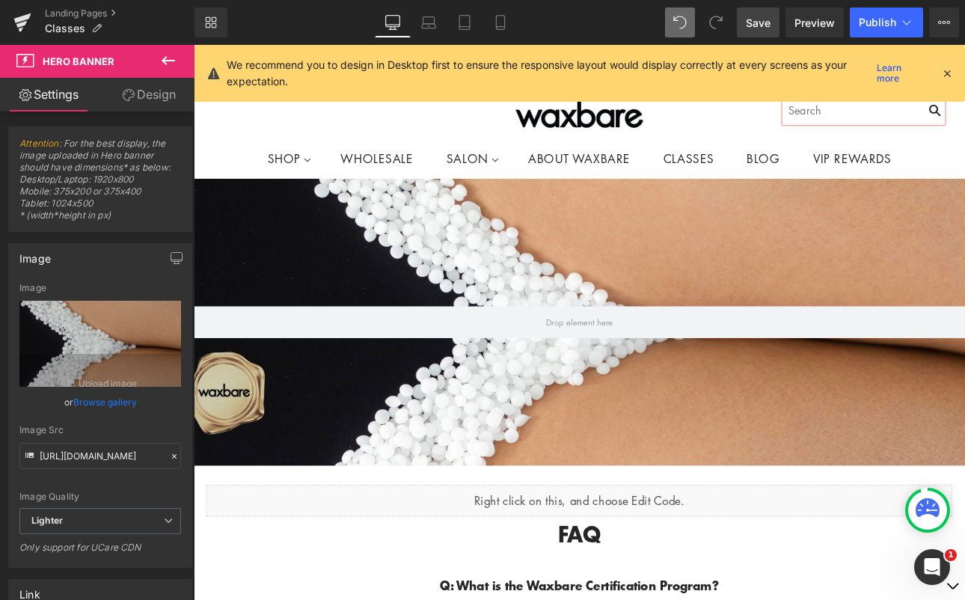
click at [758, 25] on span "Save" at bounding box center [758, 23] width 25 height 16
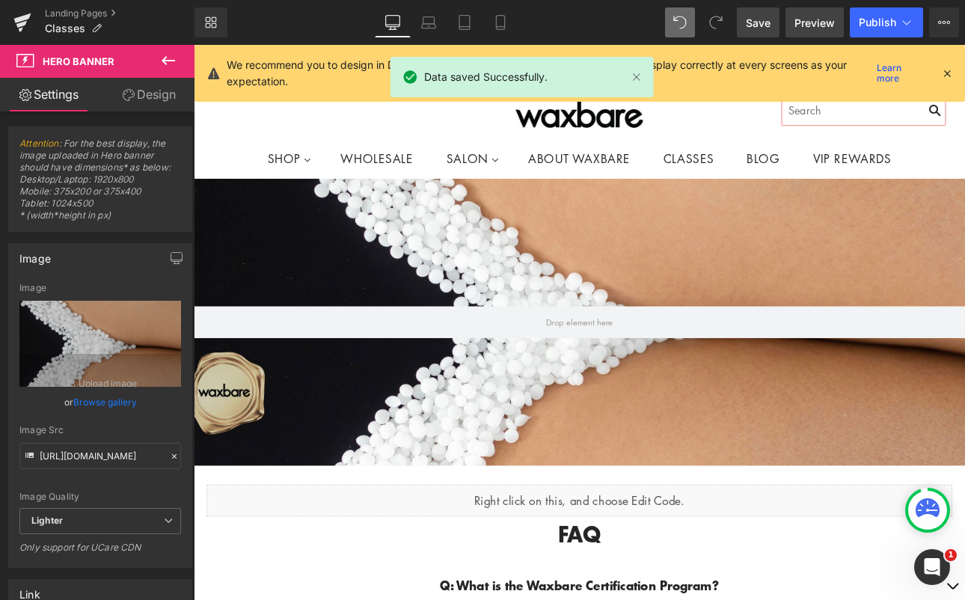
click at [823, 28] on span "Preview" at bounding box center [815, 23] width 40 height 16
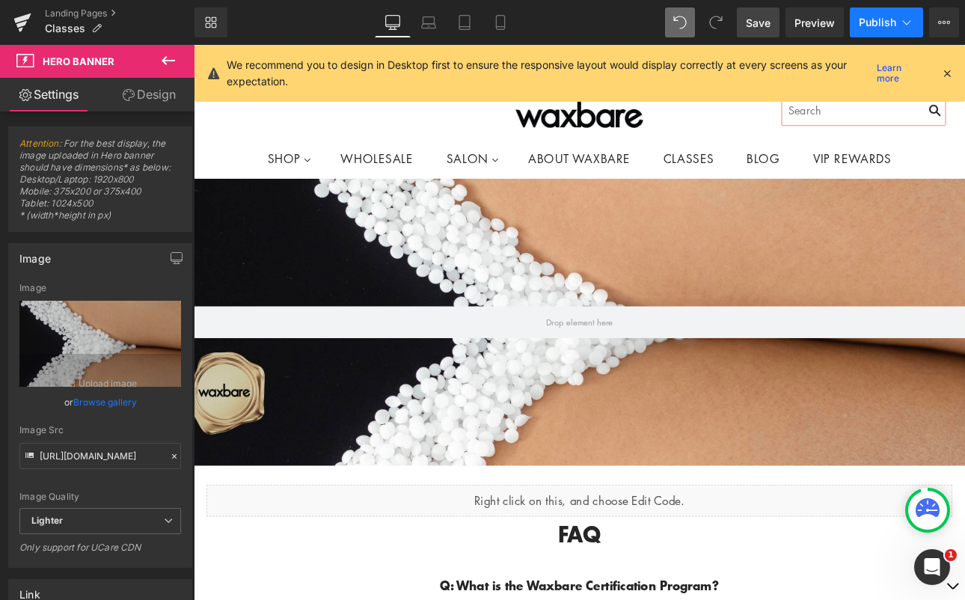
click at [879, 19] on span "Publish" at bounding box center [877, 22] width 37 height 12
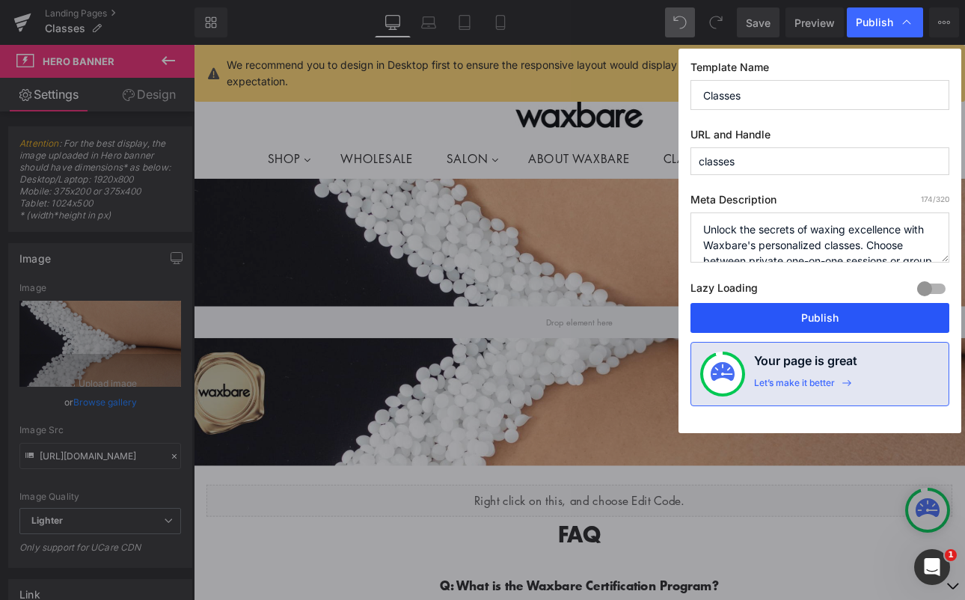
click at [818, 326] on button "Publish" at bounding box center [820, 318] width 259 height 30
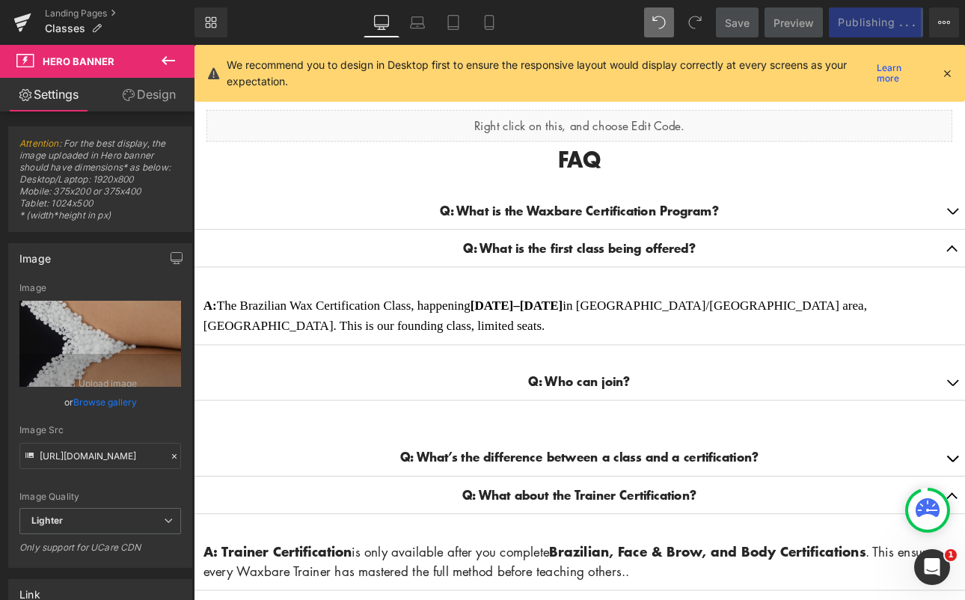
scroll to position [18, 0]
